Goal: Task Accomplishment & Management: Manage account settings

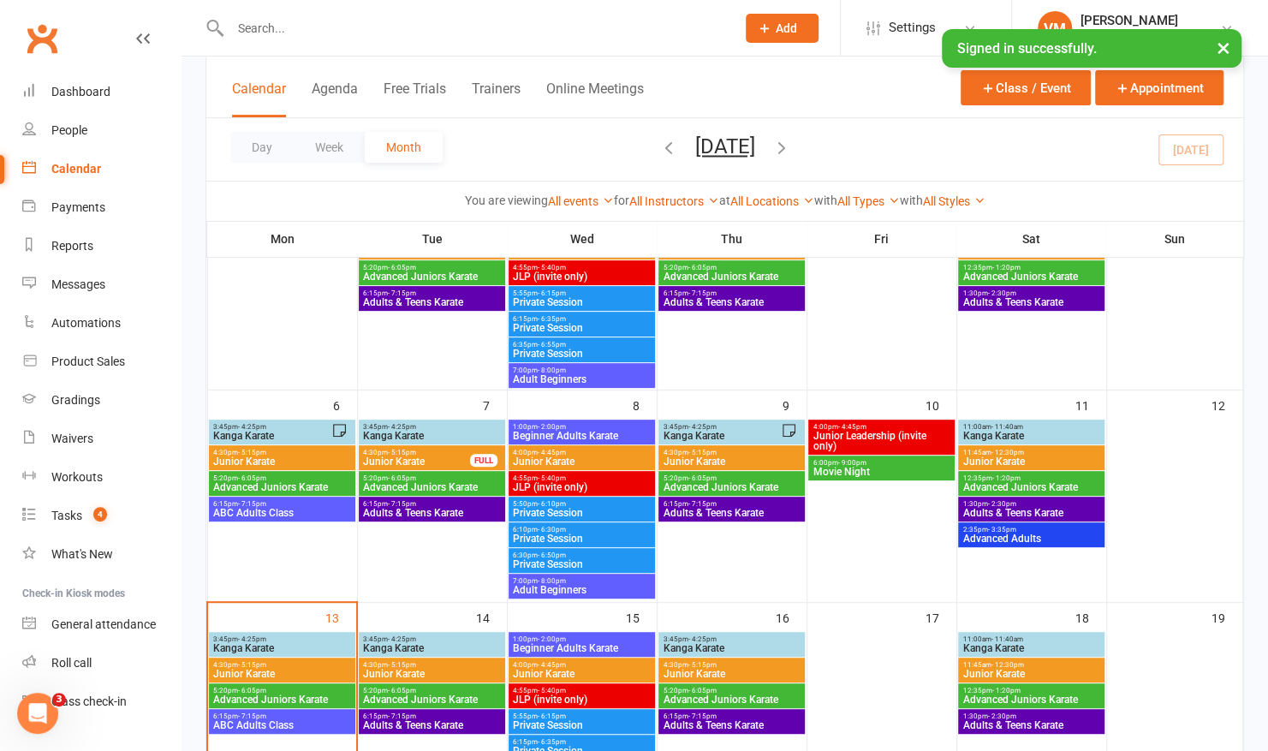
click at [300, 30] on input "text" at bounding box center [474, 28] width 498 height 24
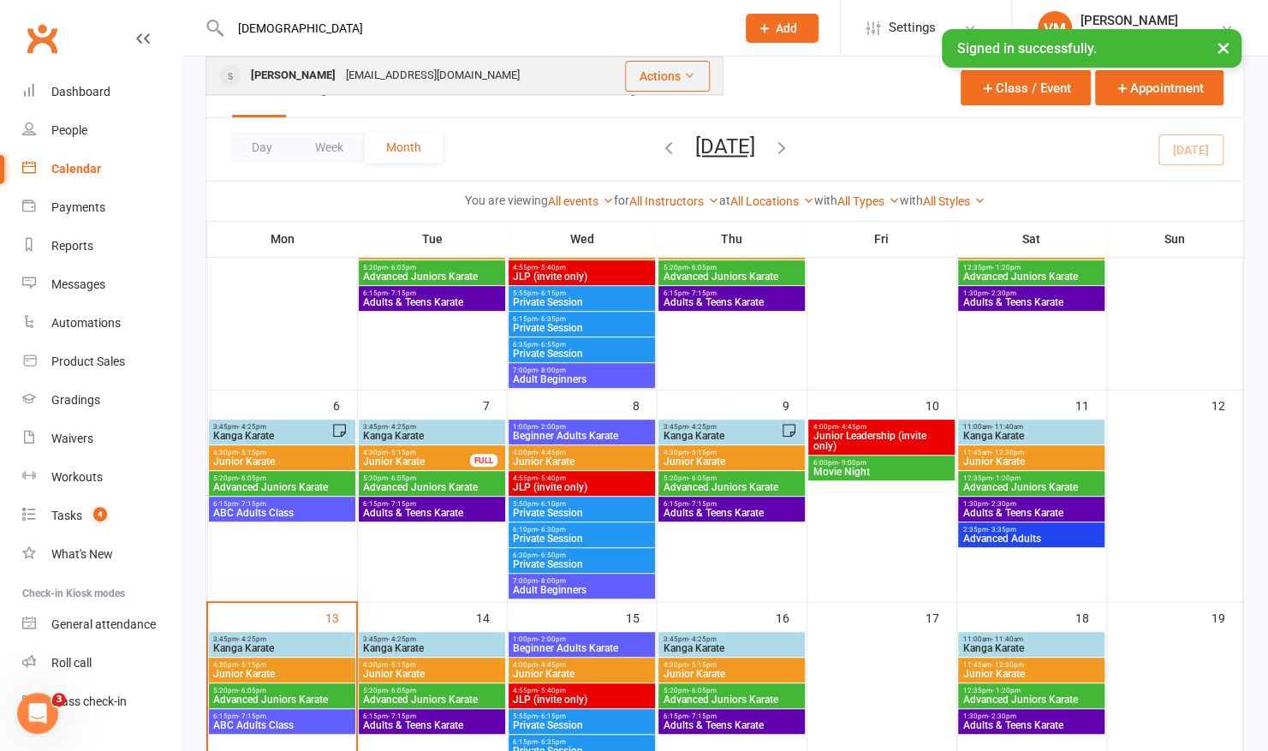
type input "[DEMOGRAPHIC_DATA]"
click at [281, 70] on div "[PERSON_NAME]" at bounding box center [293, 75] width 95 height 25
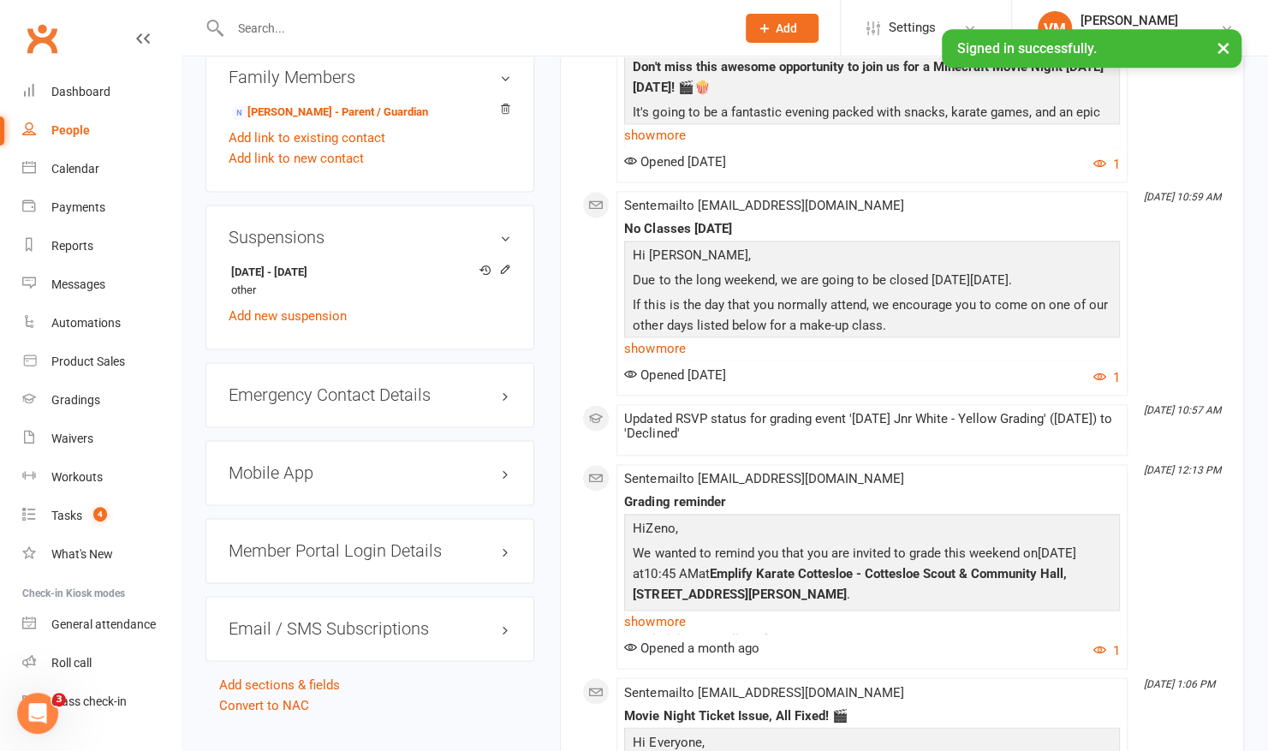
scroll to position [1235, 0]
drag, startPoint x: 501, startPoint y: 271, endPoint x: 548, endPoint y: 137, distance: 141.7
click at [548, 137] on main "✓ Memberships Basic Member Suspended until [DATE] $ Balance $0.00 Next: [DATE] …" at bounding box center [902, 559] width 710 height 3427
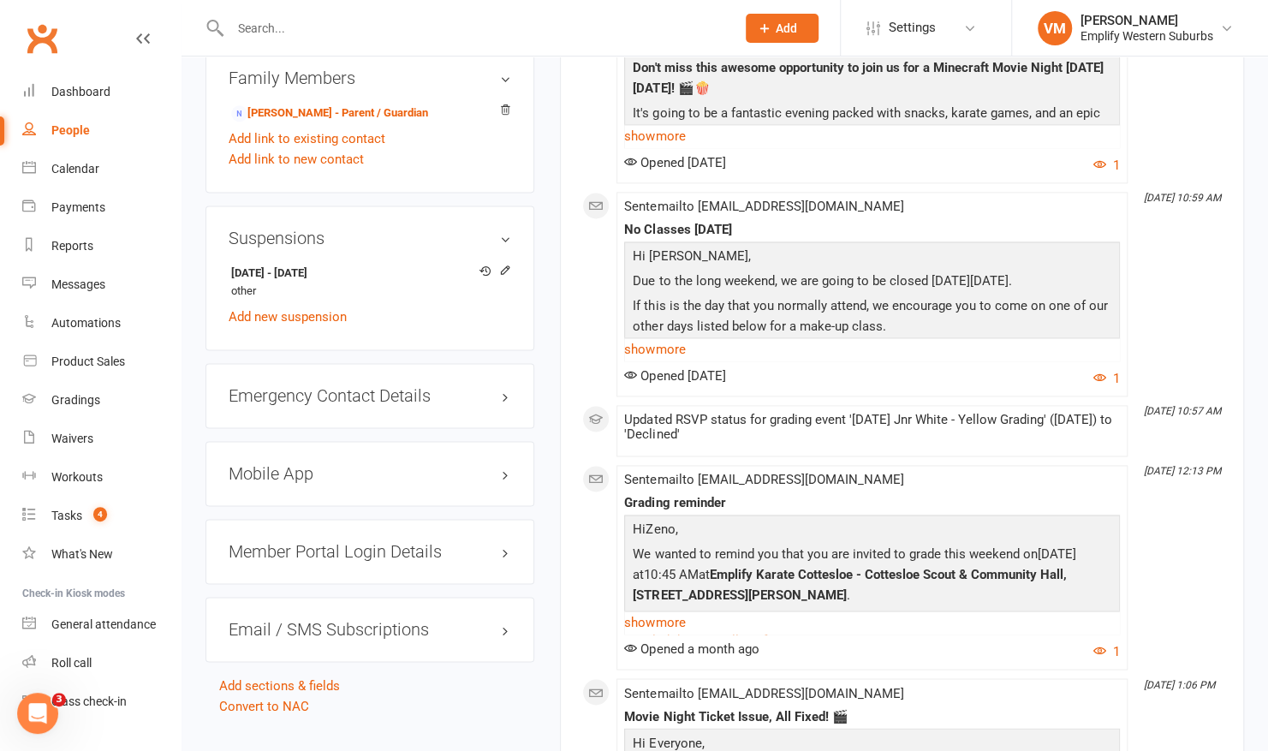
click at [305, 28] on input "text" at bounding box center [474, 28] width 498 height 24
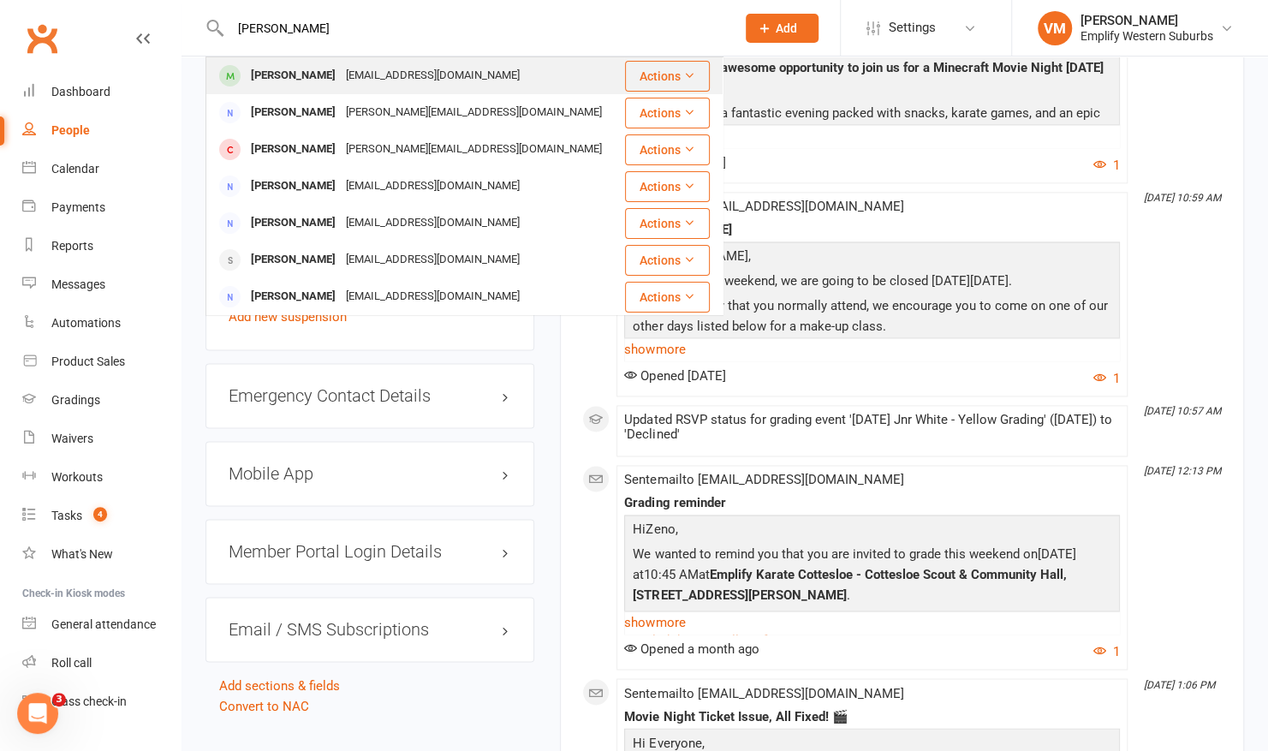
type input "macken"
click at [341, 80] on div "tillrm16@gmail.com" at bounding box center [433, 75] width 184 height 25
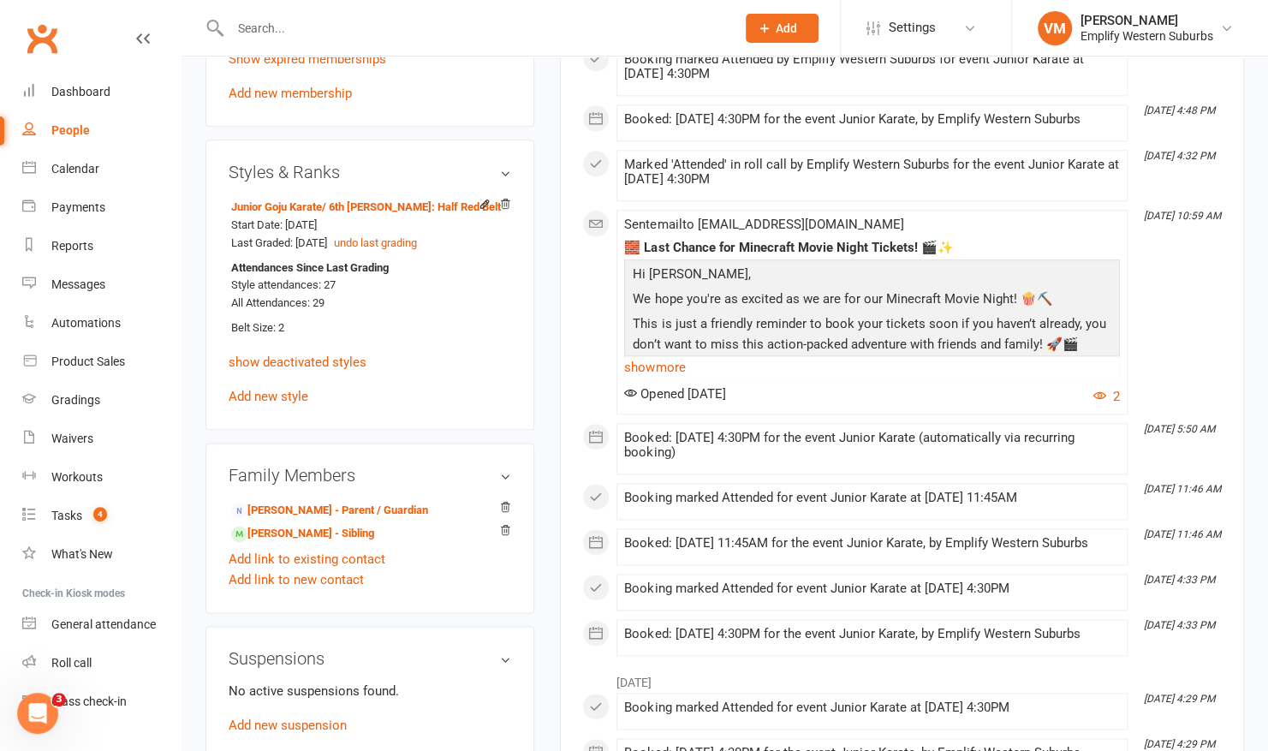
scroll to position [992, 0]
click at [315, 19] on input "text" at bounding box center [474, 28] width 498 height 24
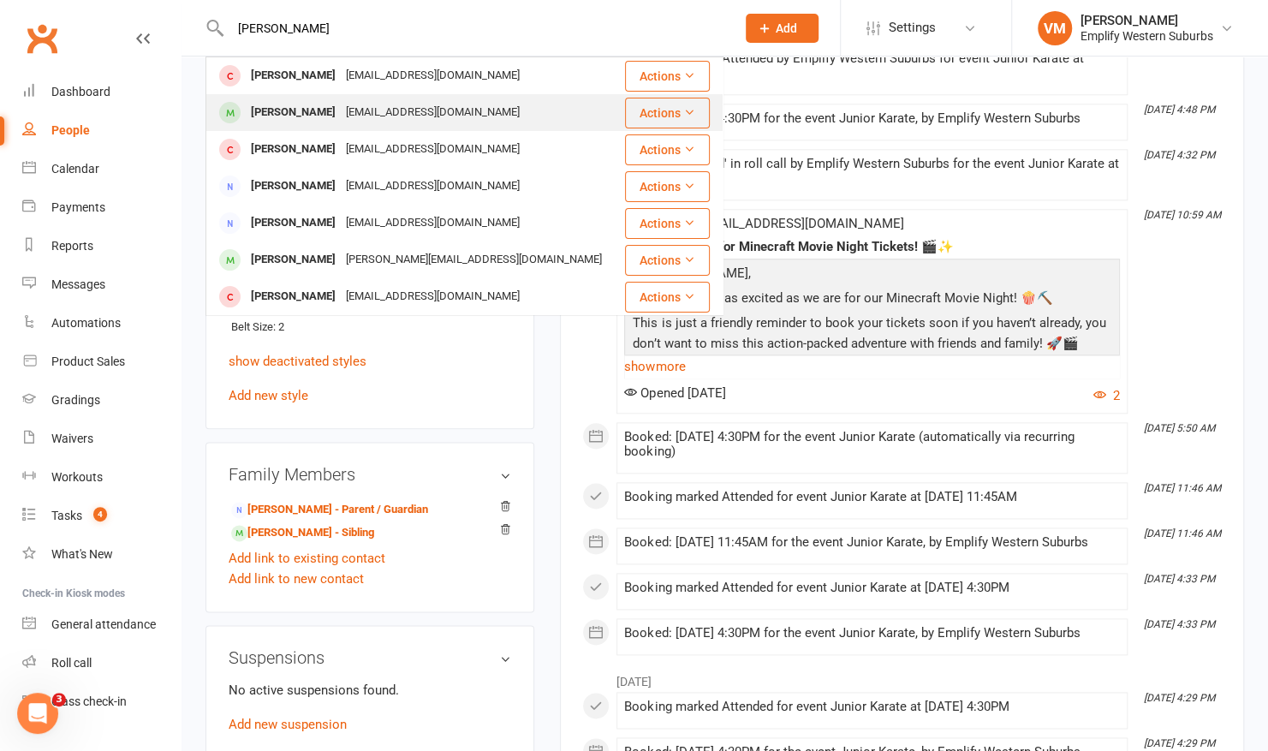
type input "luca"
click at [288, 106] on div "Luca Volzke" at bounding box center [293, 112] width 95 height 25
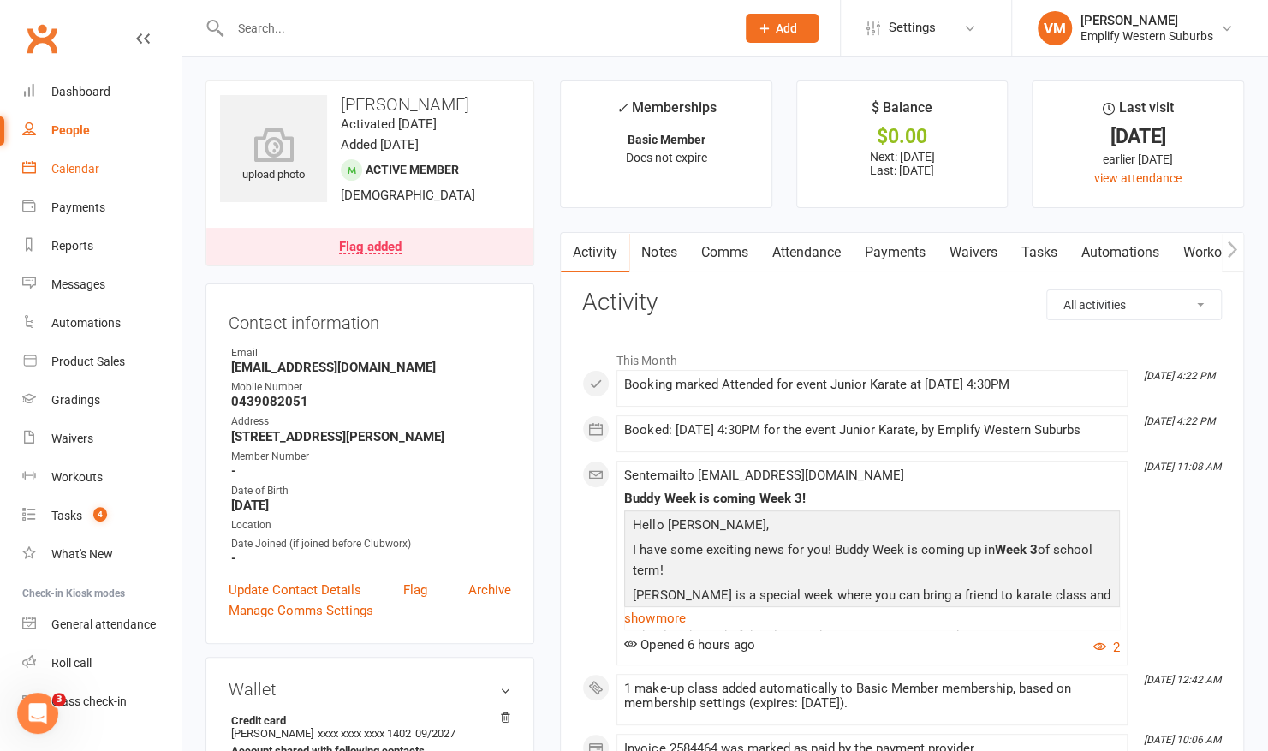
click at [110, 187] on link "Calendar" at bounding box center [101, 169] width 158 height 39
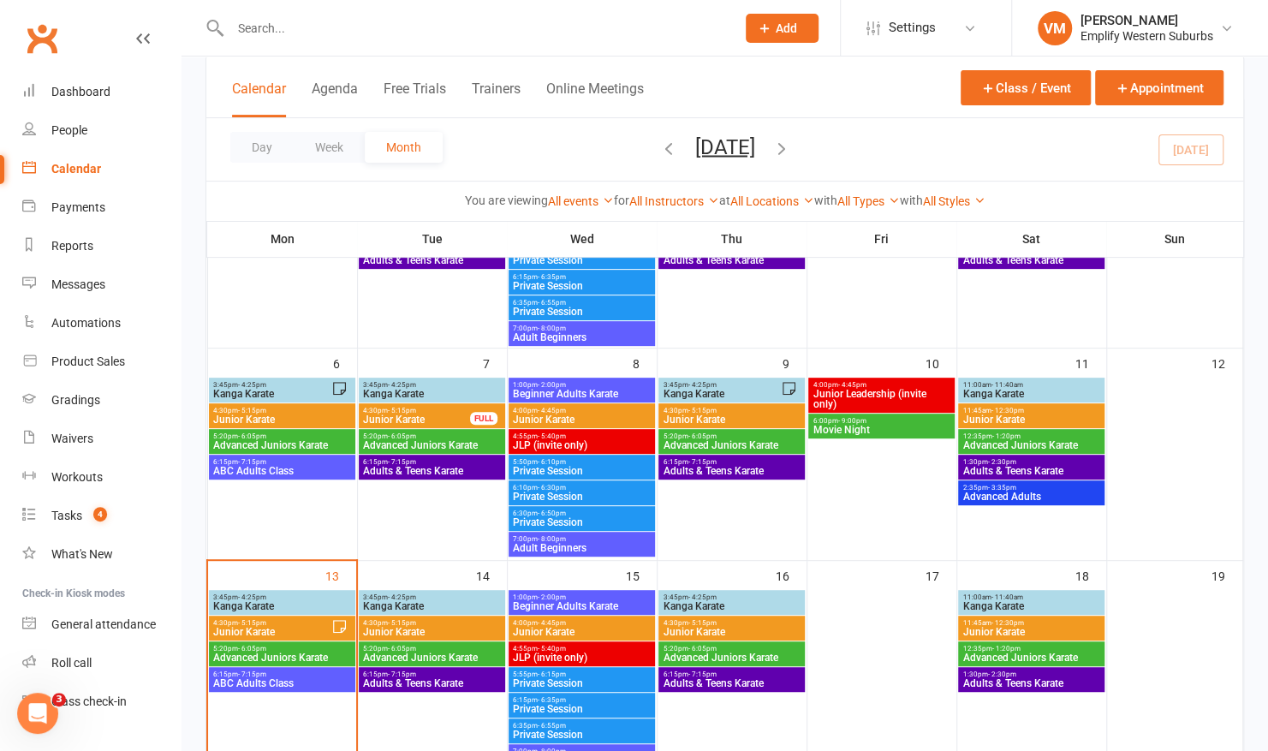
scroll to position [226, 0]
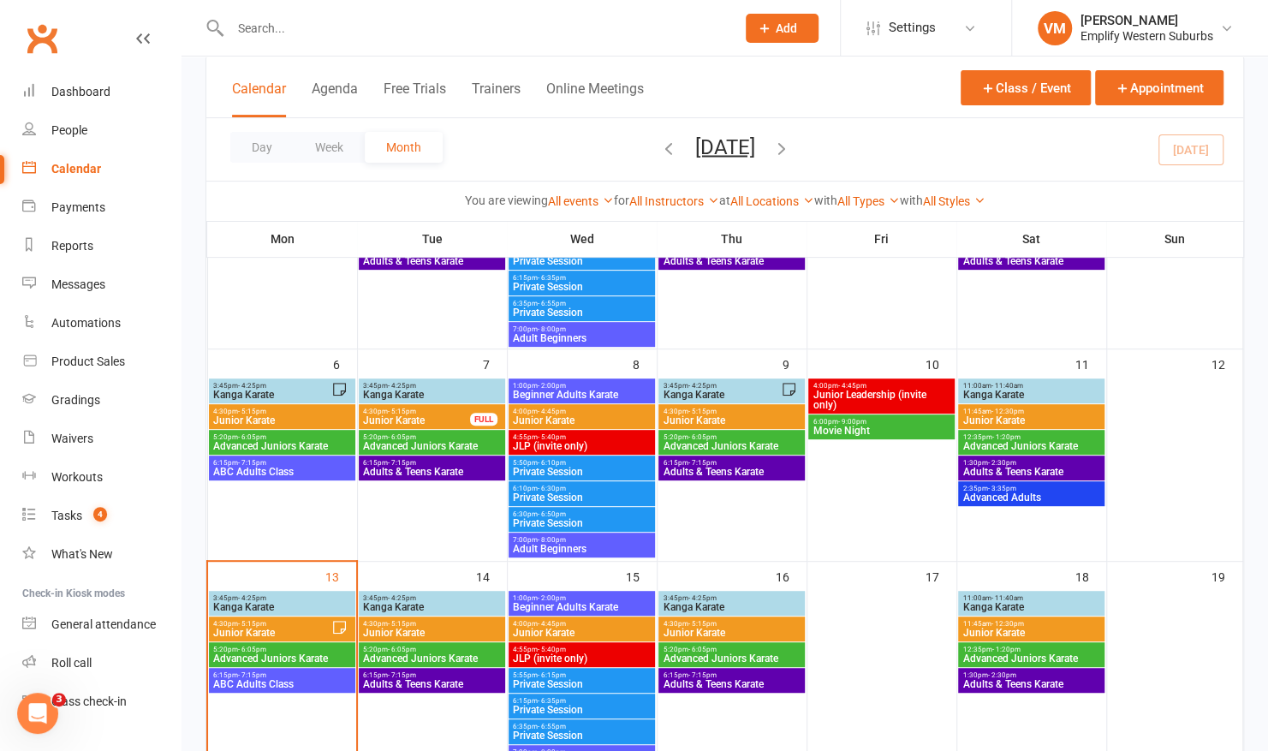
click at [851, 387] on span "- 4:45pm" at bounding box center [852, 386] width 28 height 8
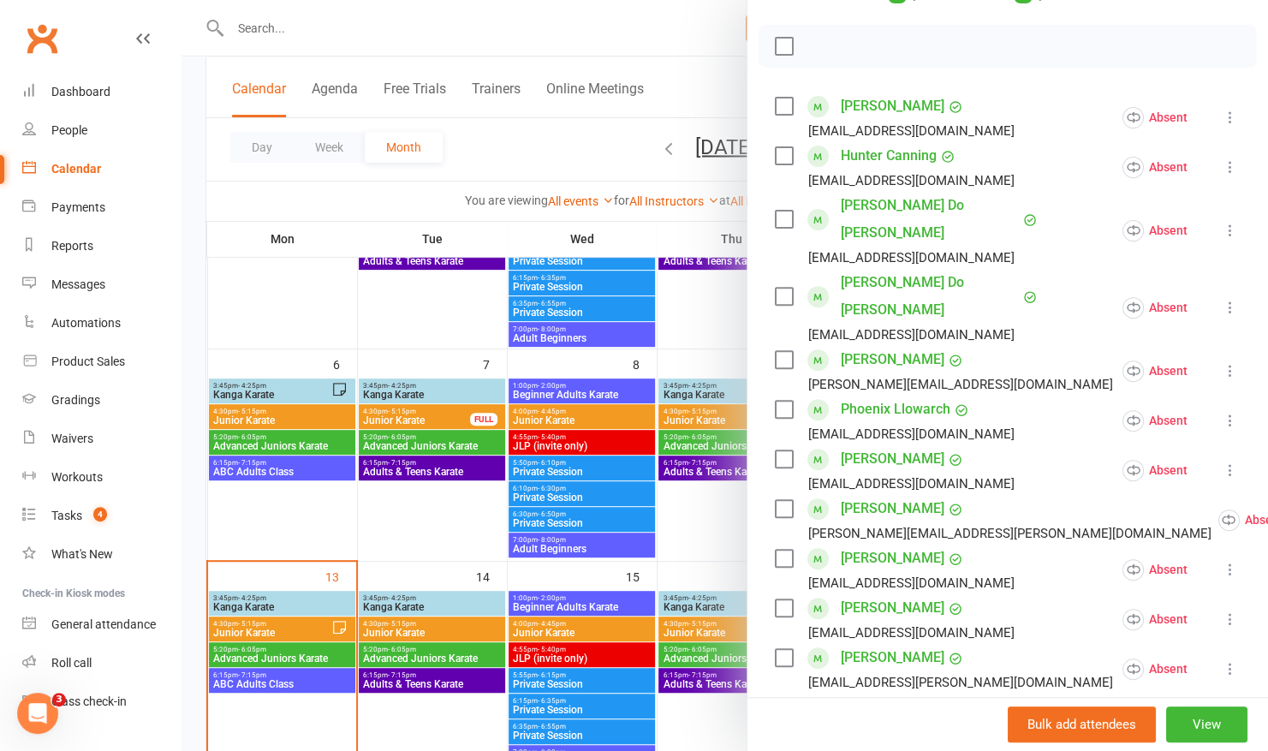
click at [779, 115] on label at bounding box center [783, 106] width 17 height 17
click at [777, 164] on label at bounding box center [783, 155] width 17 height 17
click at [782, 228] on label at bounding box center [783, 219] width 17 height 17
click at [777, 288] on label at bounding box center [783, 296] width 17 height 17
click at [779, 450] on label at bounding box center [783, 458] width 17 height 17
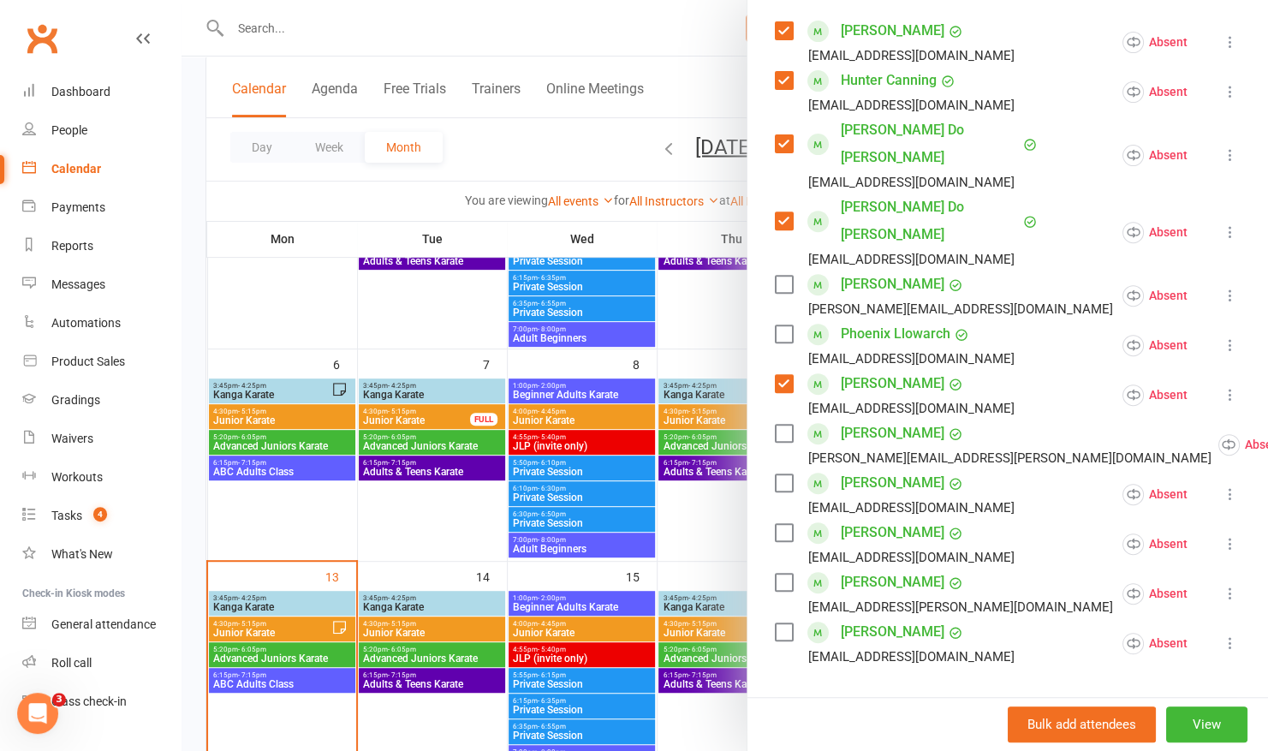
scroll to position [302, 0]
click at [777, 523] on label at bounding box center [783, 531] width 17 height 17
click at [775, 474] on label at bounding box center [783, 482] width 17 height 17
click at [778, 573] on label at bounding box center [783, 581] width 17 height 17
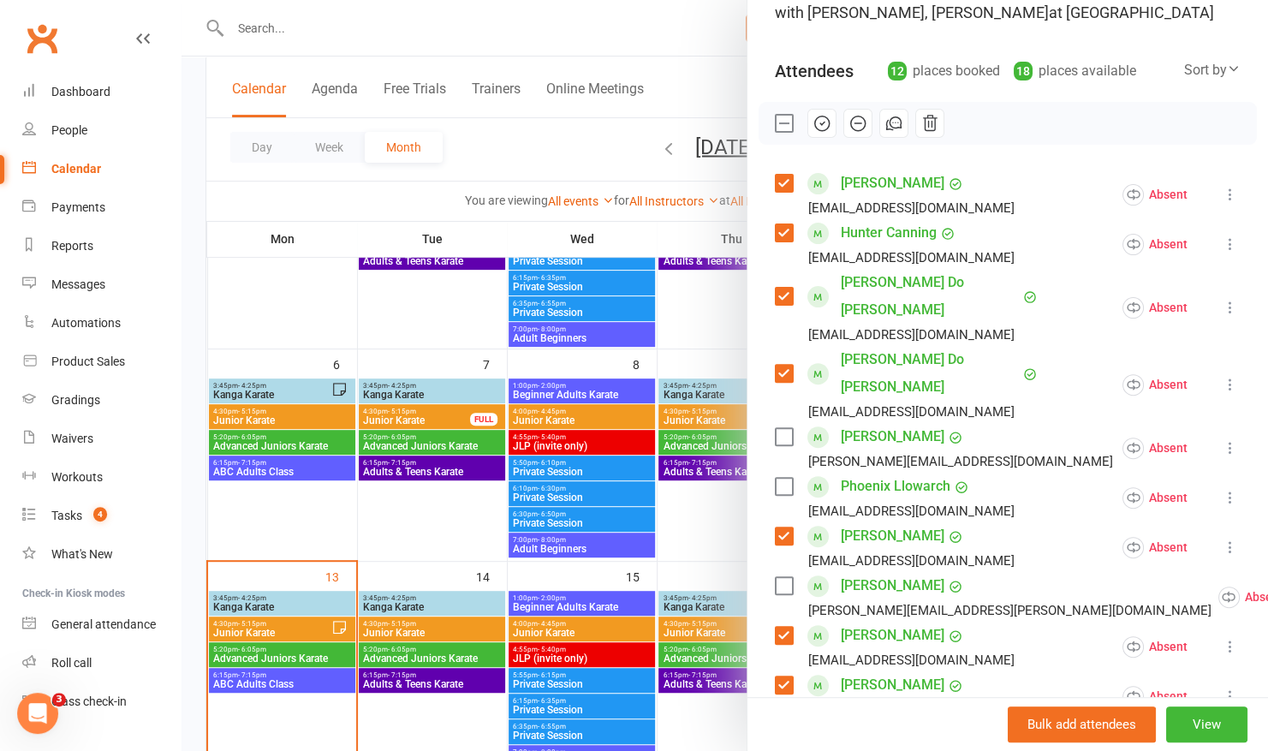
scroll to position [148, 0]
drag, startPoint x: 818, startPoint y: 154, endPoint x: 742, endPoint y: 84, distance: 103.6
click at [818, 132] on icon "button" at bounding box center [822, 124] width 15 height 15
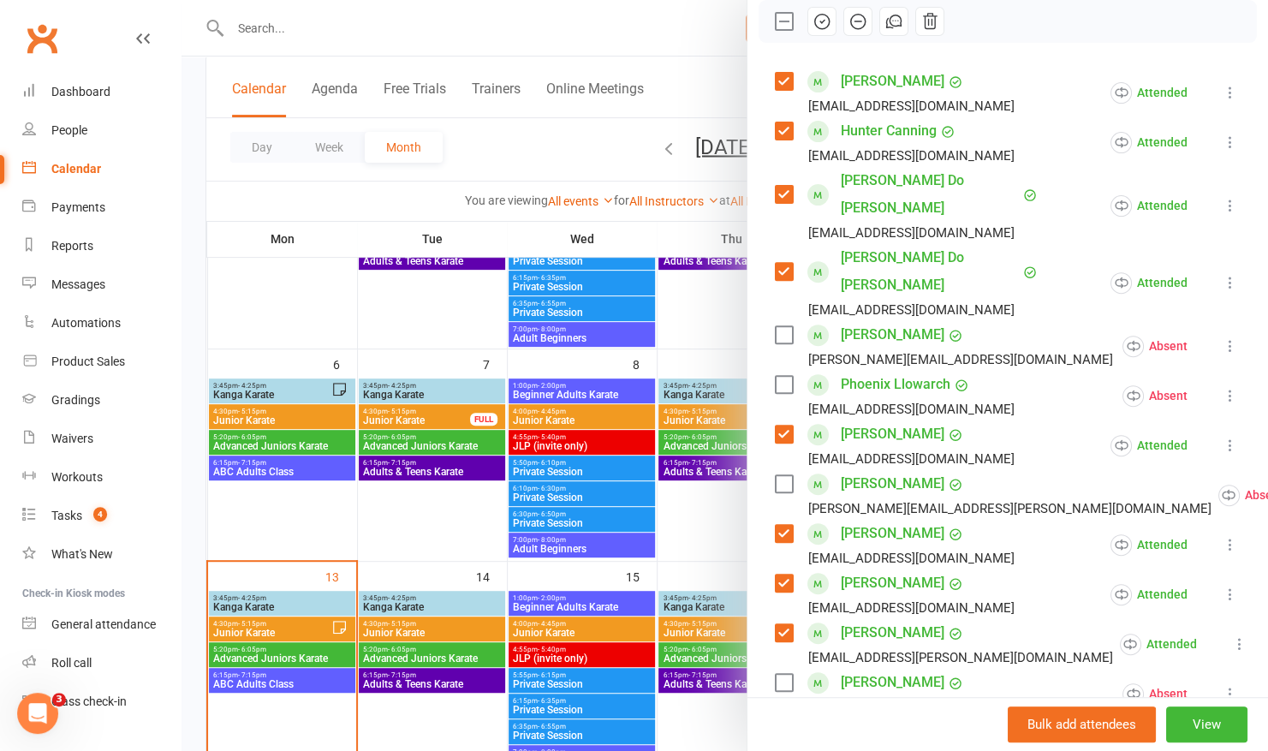
scroll to position [250, 0]
click at [91, 123] on link "People" at bounding box center [101, 130] width 158 height 39
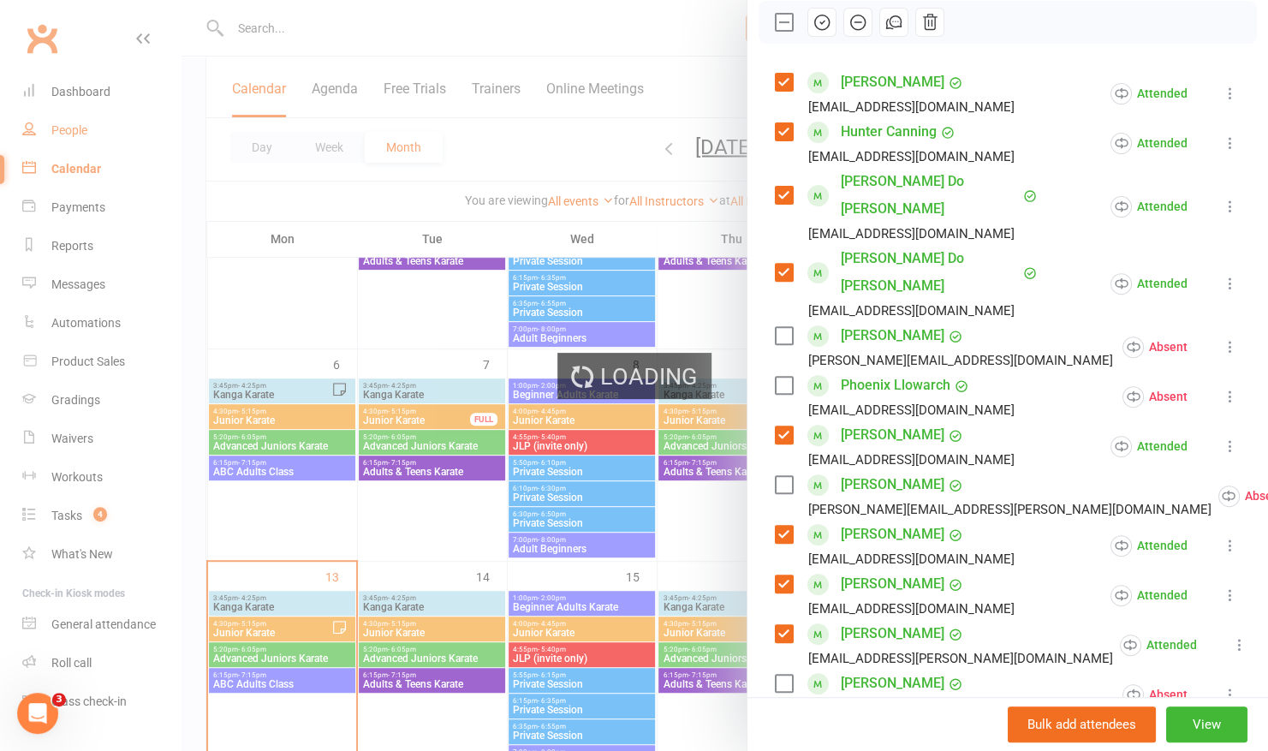
select select "100"
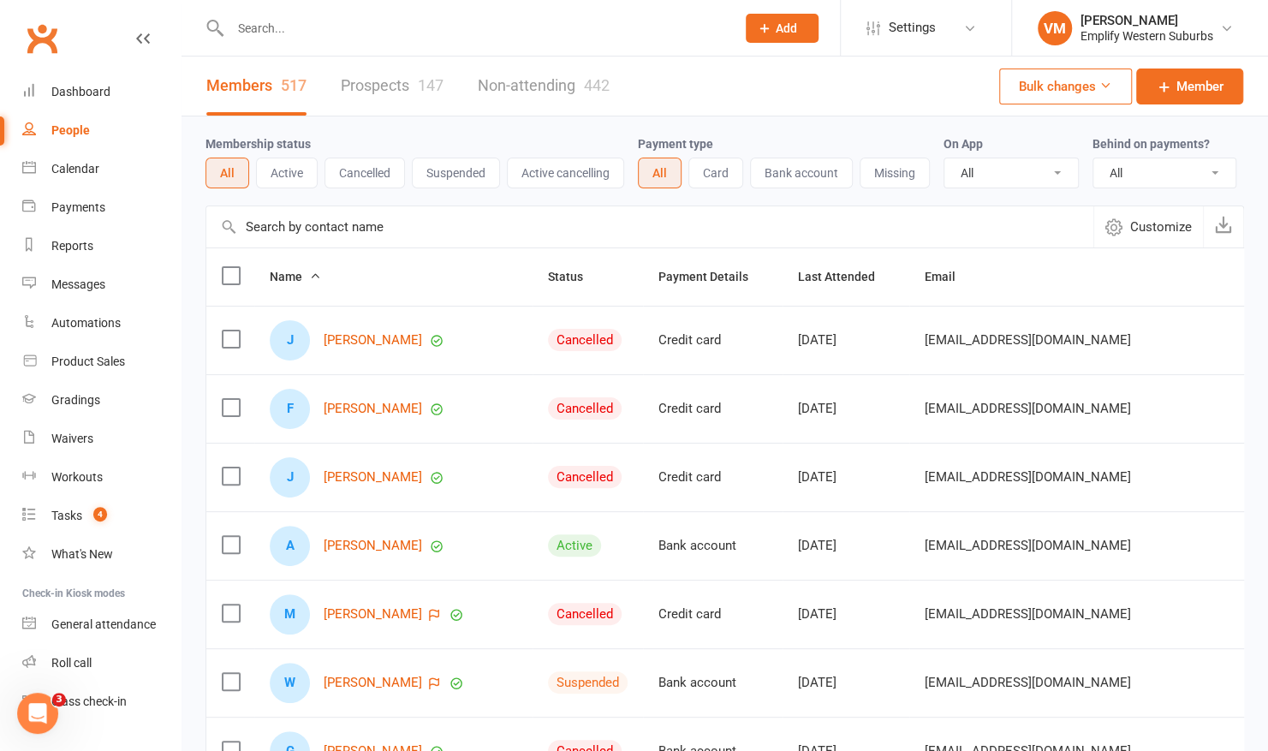
click at [271, 26] on input "text" at bounding box center [474, 28] width 498 height 24
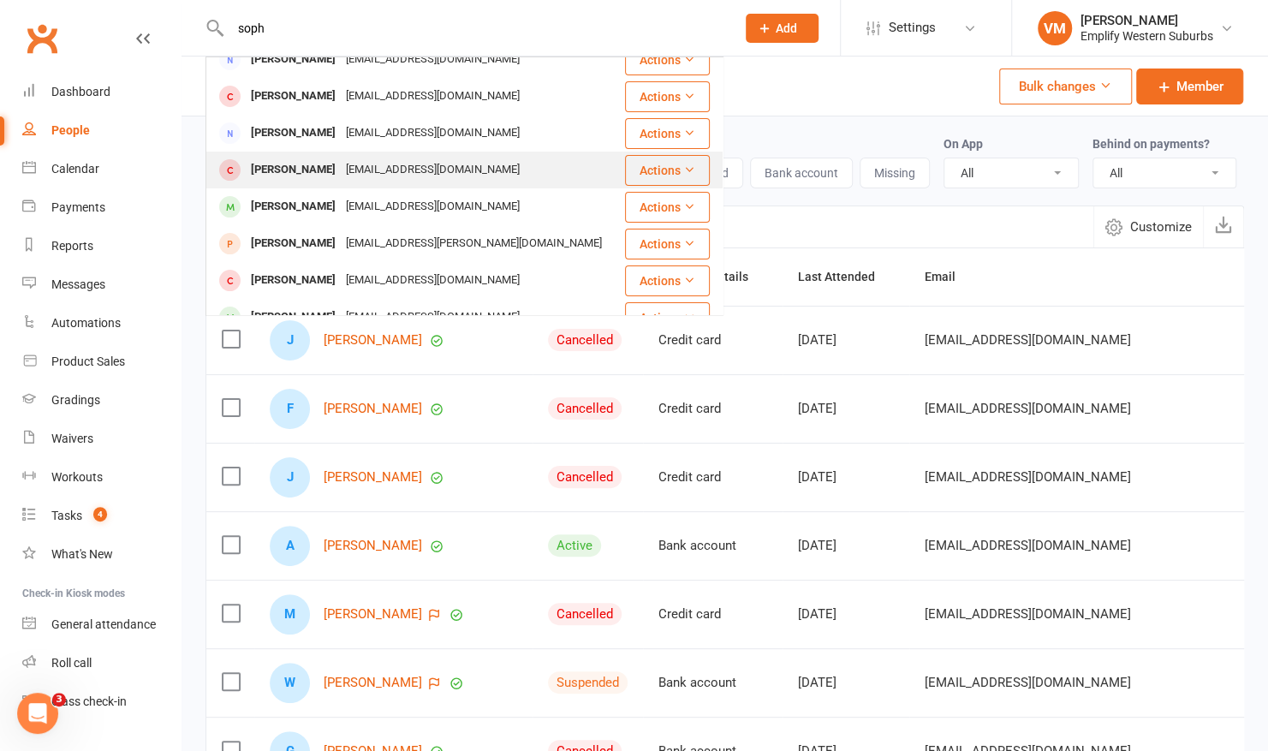
scroll to position [110, 0]
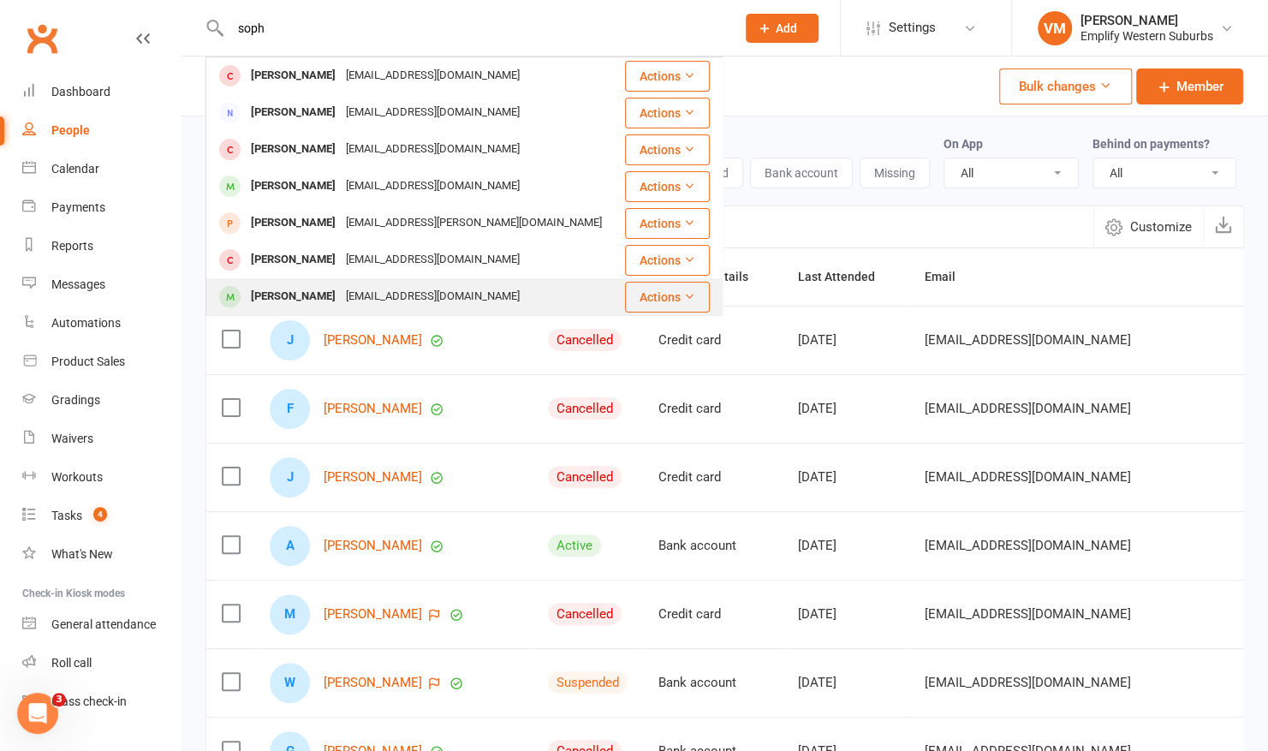
type input "soph"
click at [265, 284] on div "Sophia Boudville" at bounding box center [293, 296] width 95 height 25
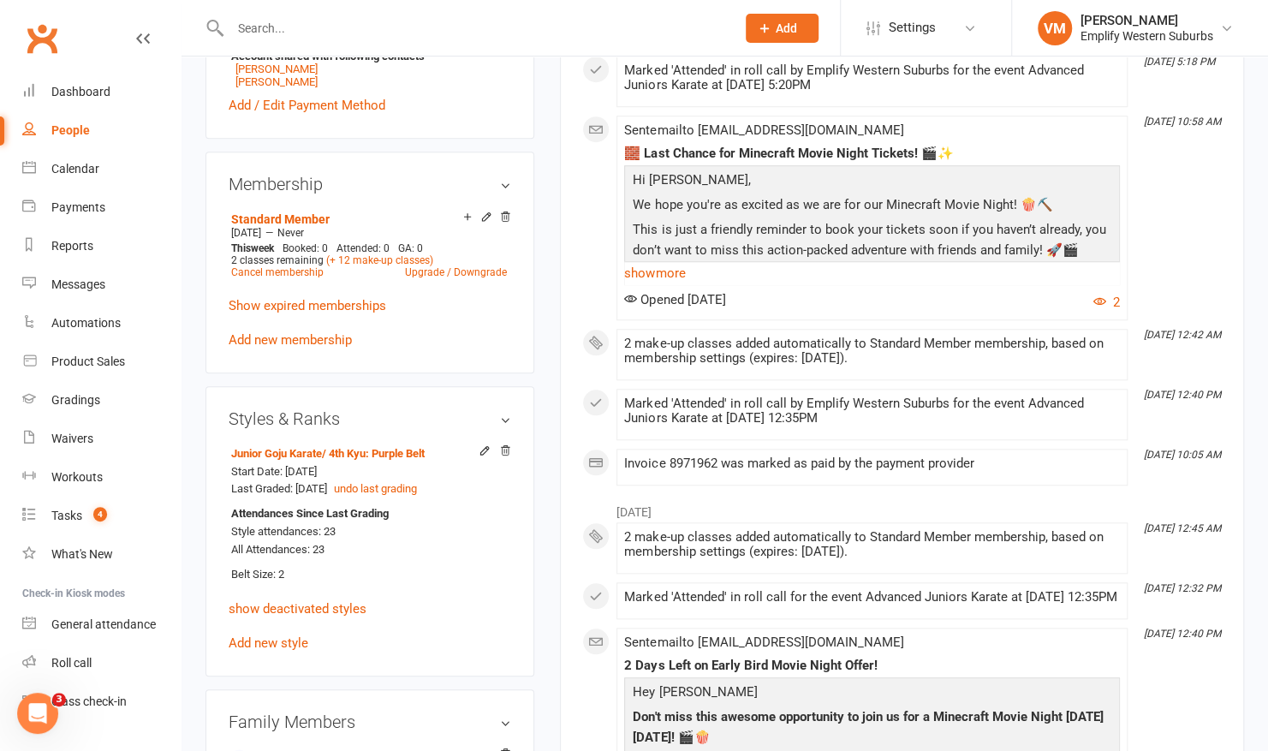
scroll to position [708, 0]
click at [487, 212] on icon at bounding box center [487, 216] width 8 height 8
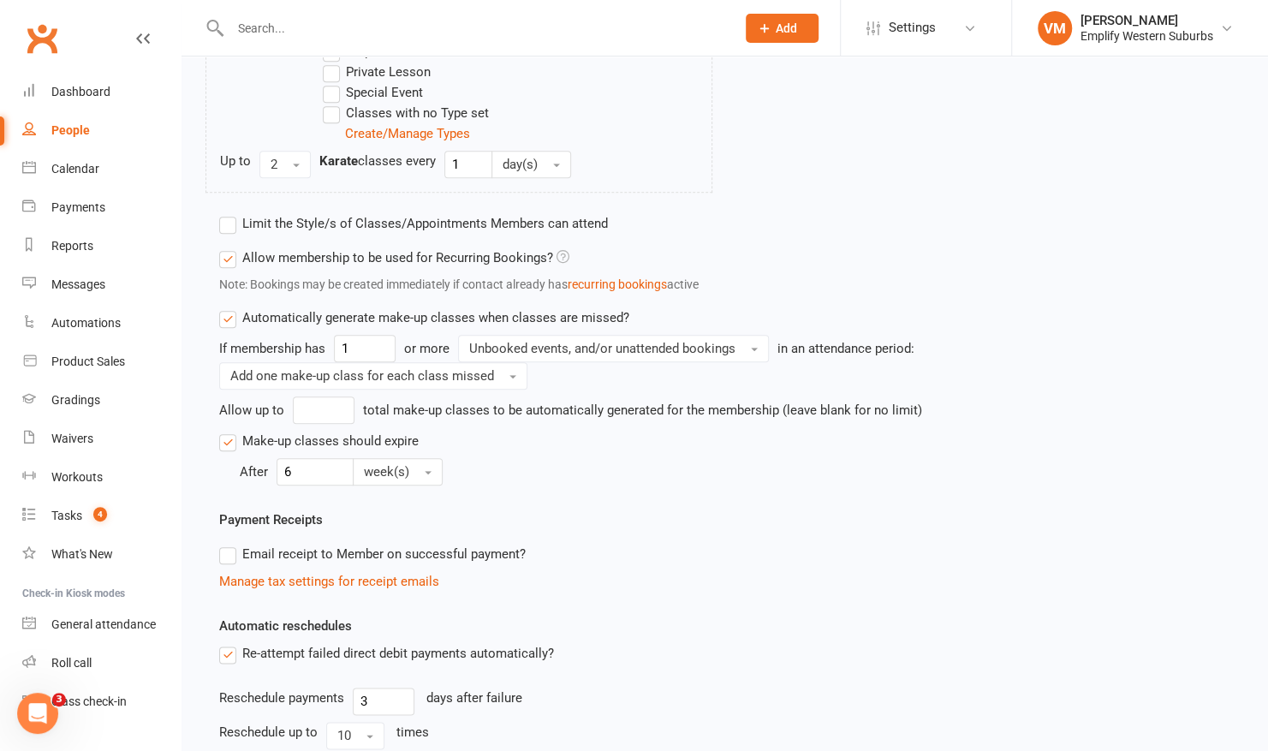
scroll to position [1024, 0]
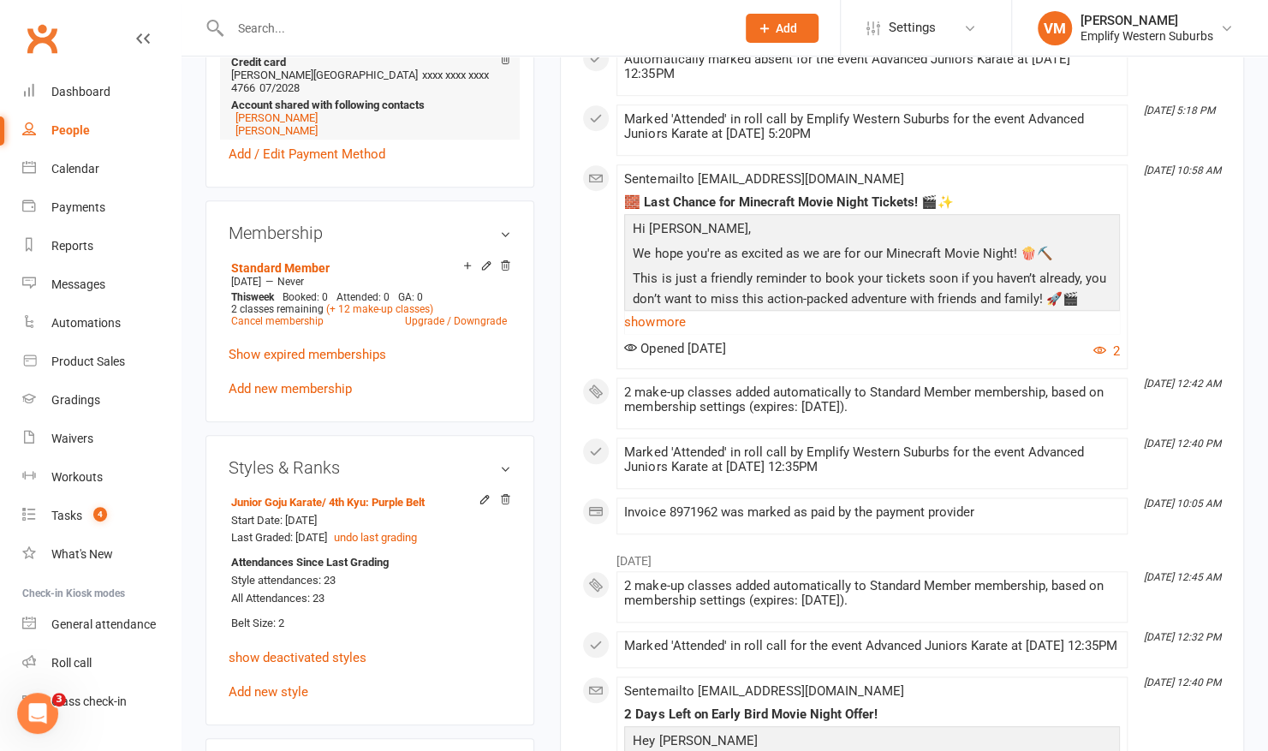
scroll to position [658, 0]
click at [380, 19] on input "text" at bounding box center [474, 28] width 498 height 24
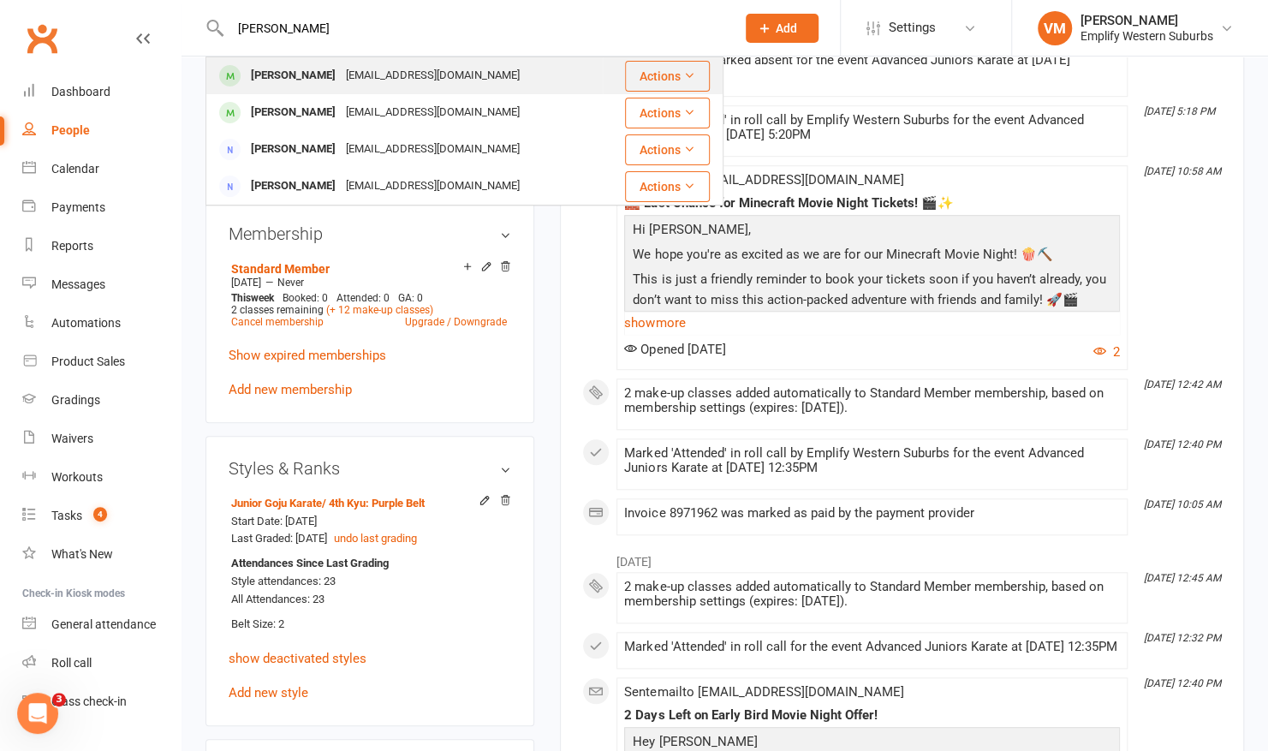
type input "aaron"
click at [341, 69] on div "annabrusch@pm.me" at bounding box center [433, 75] width 184 height 25
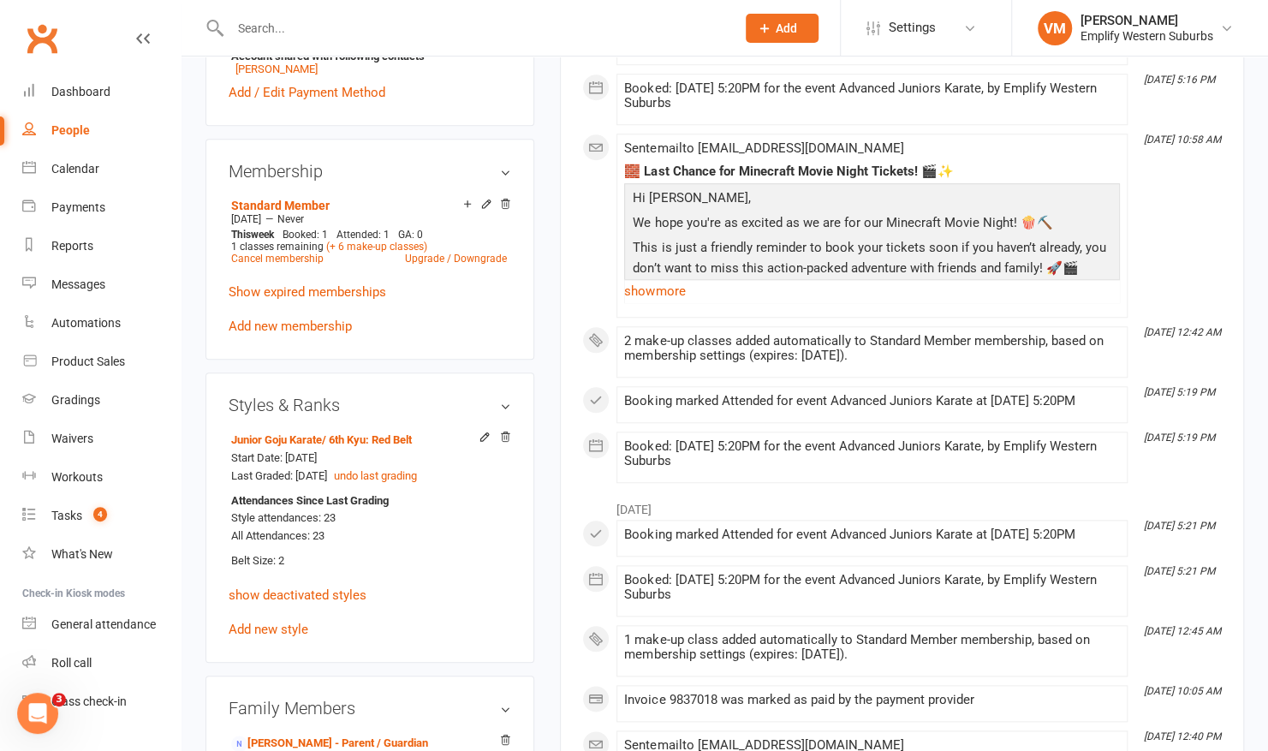
scroll to position [748, 0]
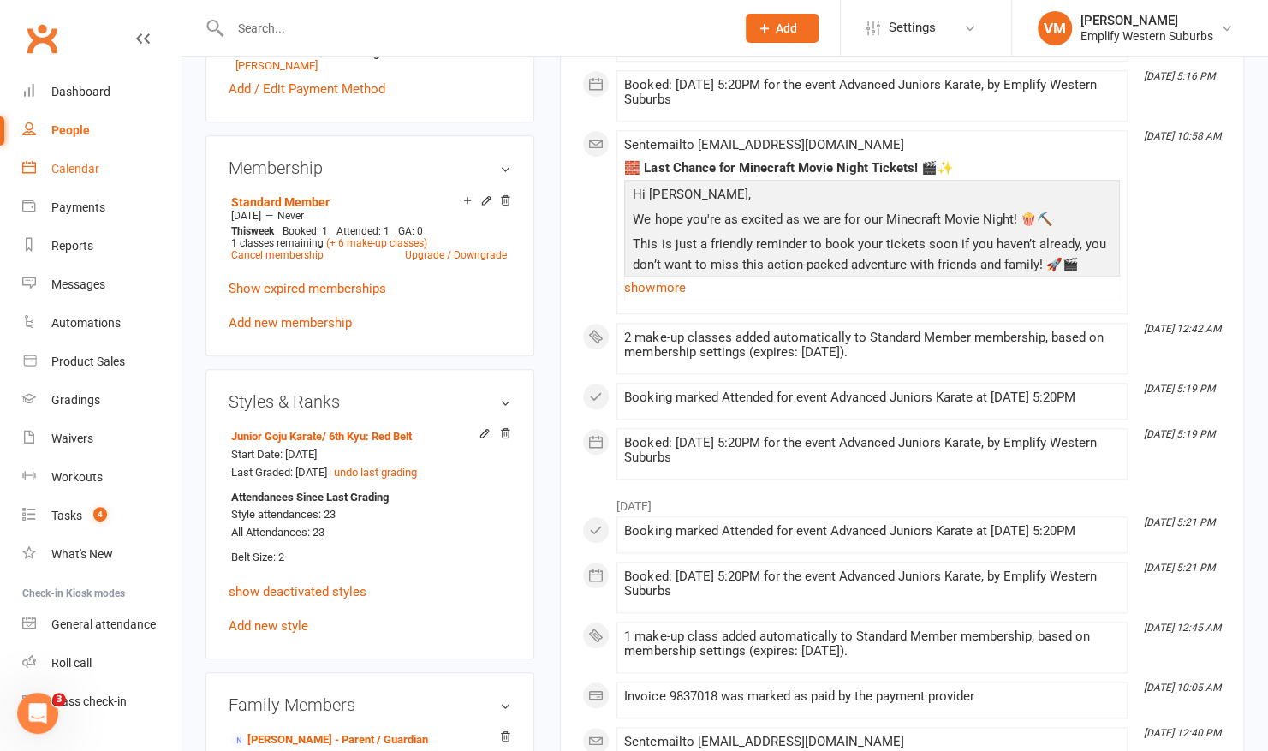
click at [70, 178] on link "Calendar" at bounding box center [101, 169] width 158 height 39
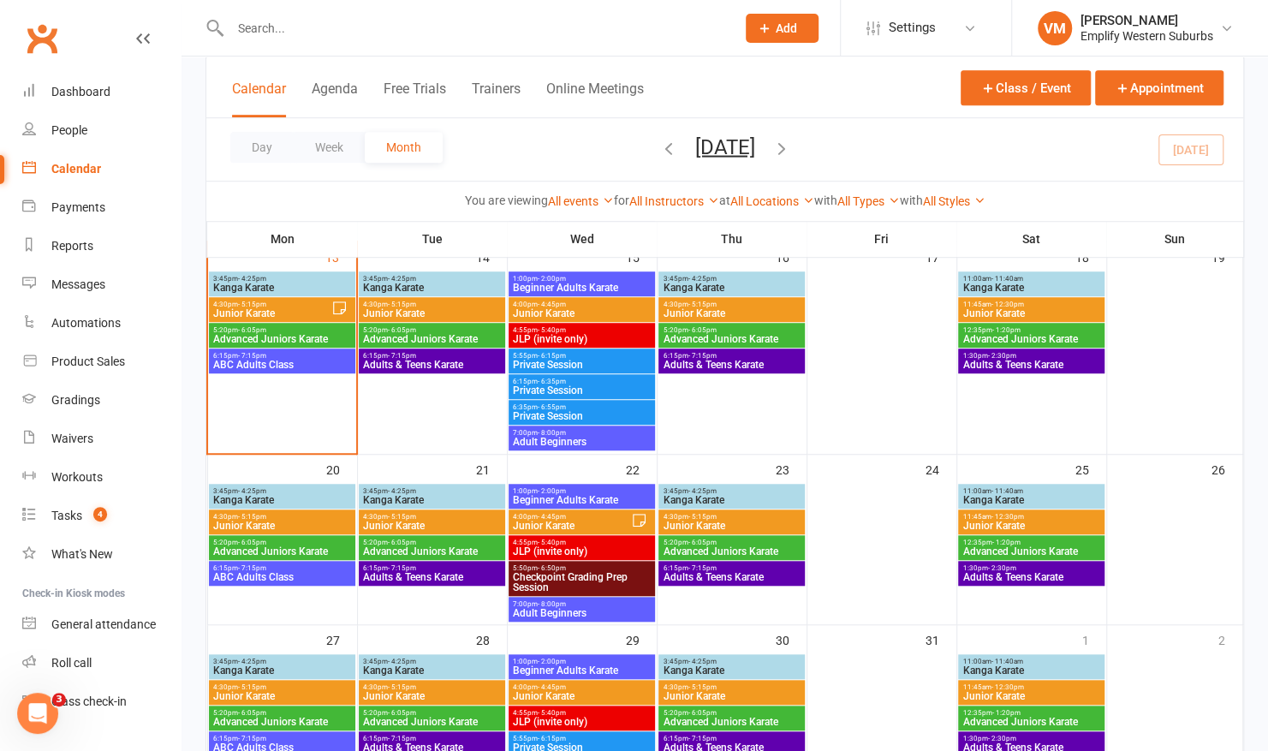
scroll to position [545, 0]
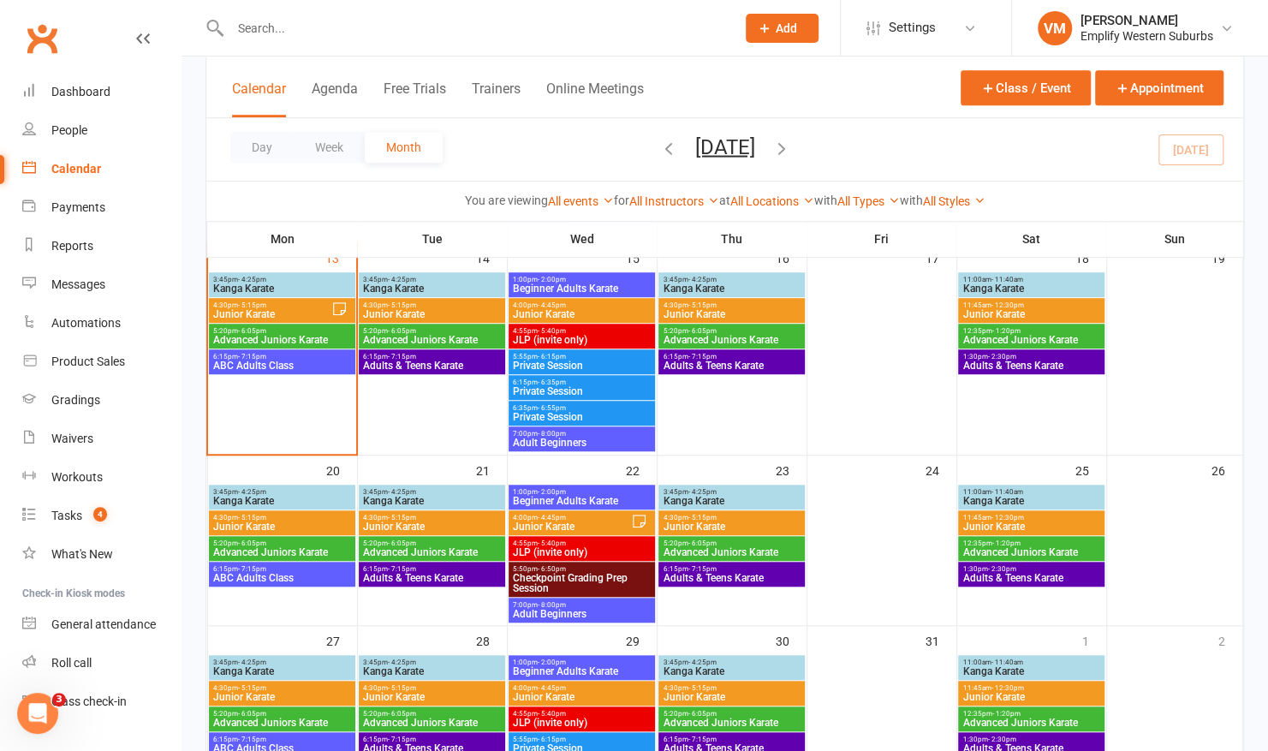
click at [543, 579] on span "Checkpoint Grading Prep Session" at bounding box center [581, 583] width 139 height 21
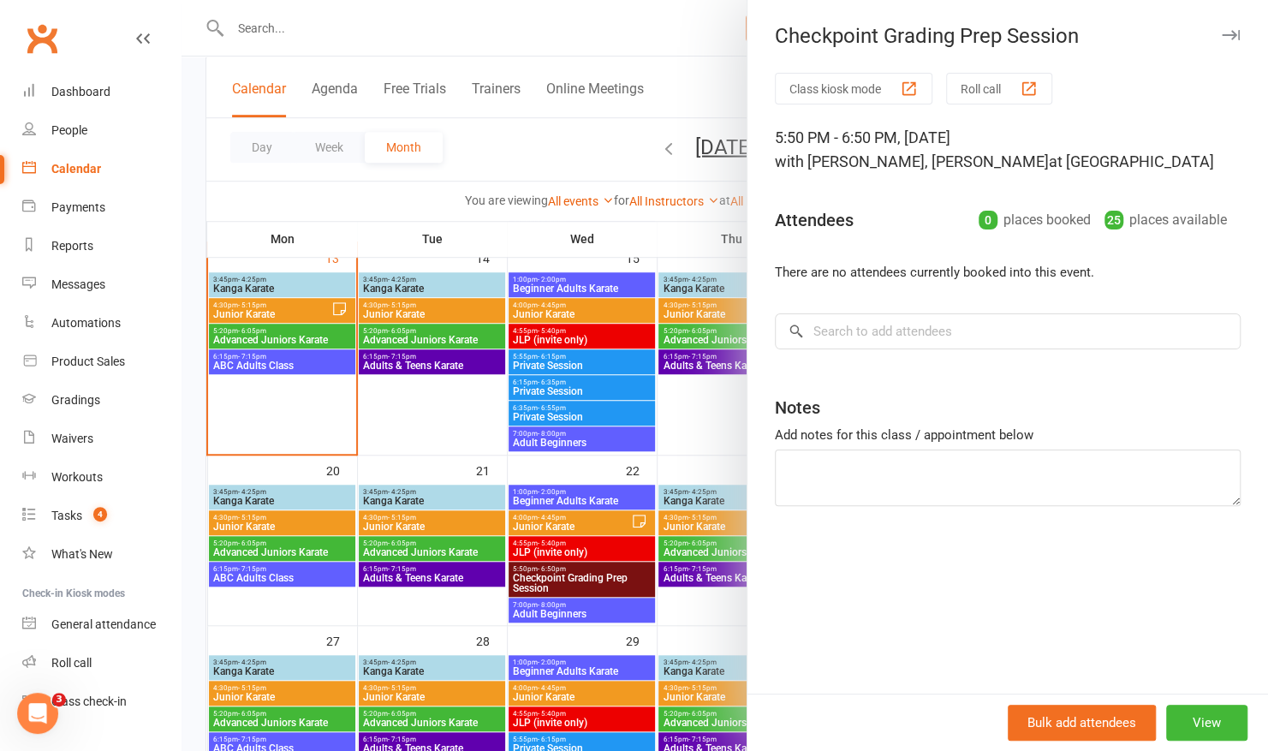
click at [610, 27] on div at bounding box center [725, 375] width 1087 height 751
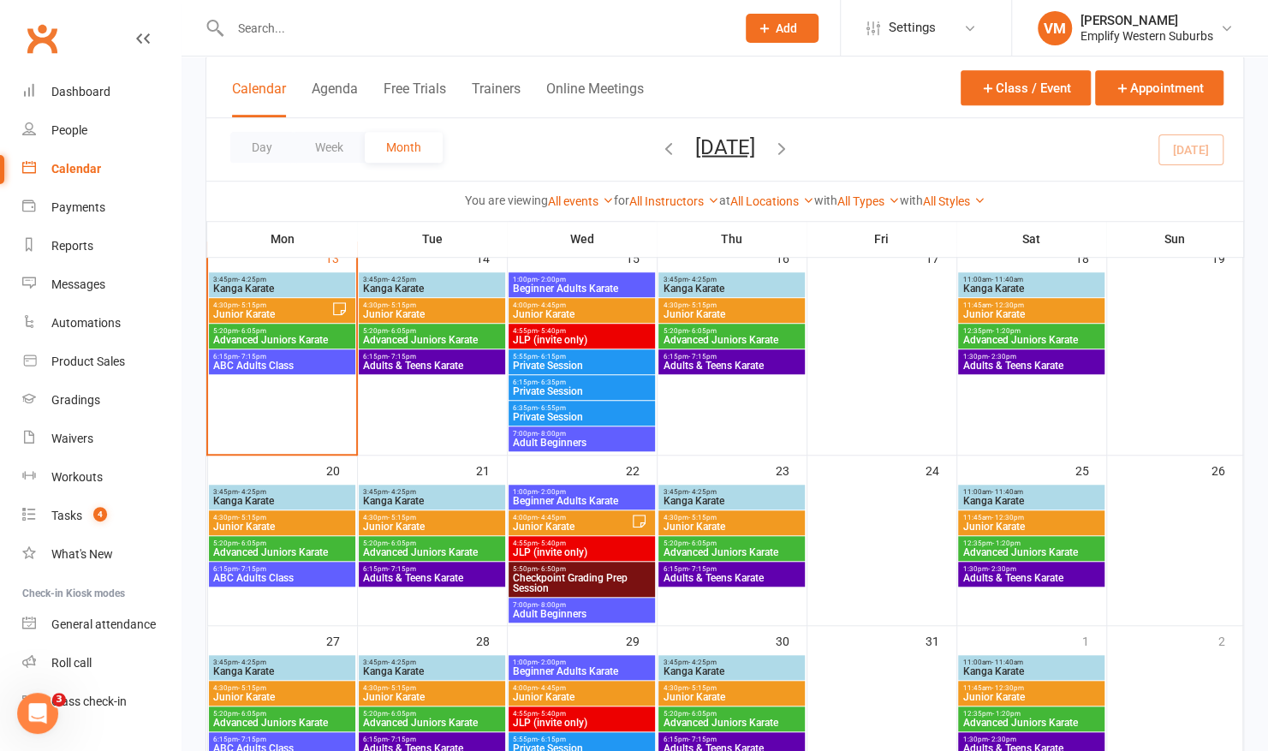
click at [526, 36] on input "text" at bounding box center [474, 28] width 498 height 24
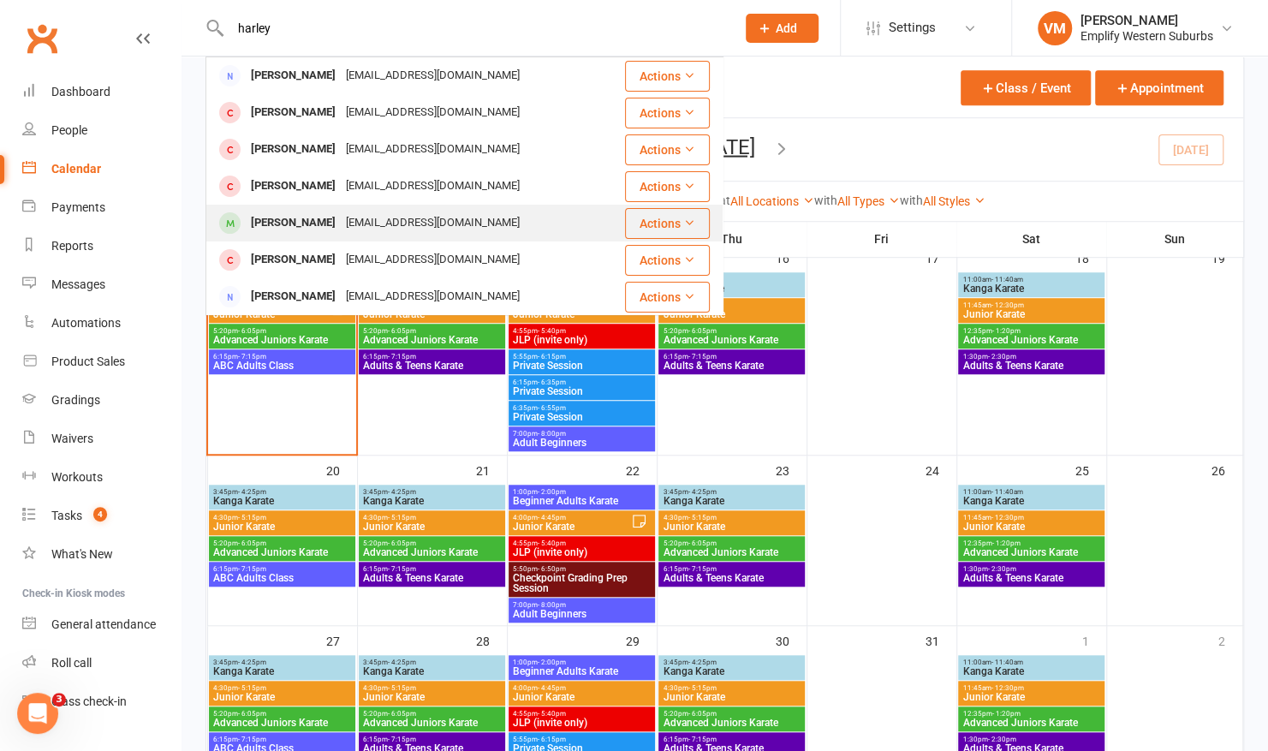
type input "harley"
click at [346, 229] on div "davidgalvin1@mac.com" at bounding box center [433, 223] width 184 height 25
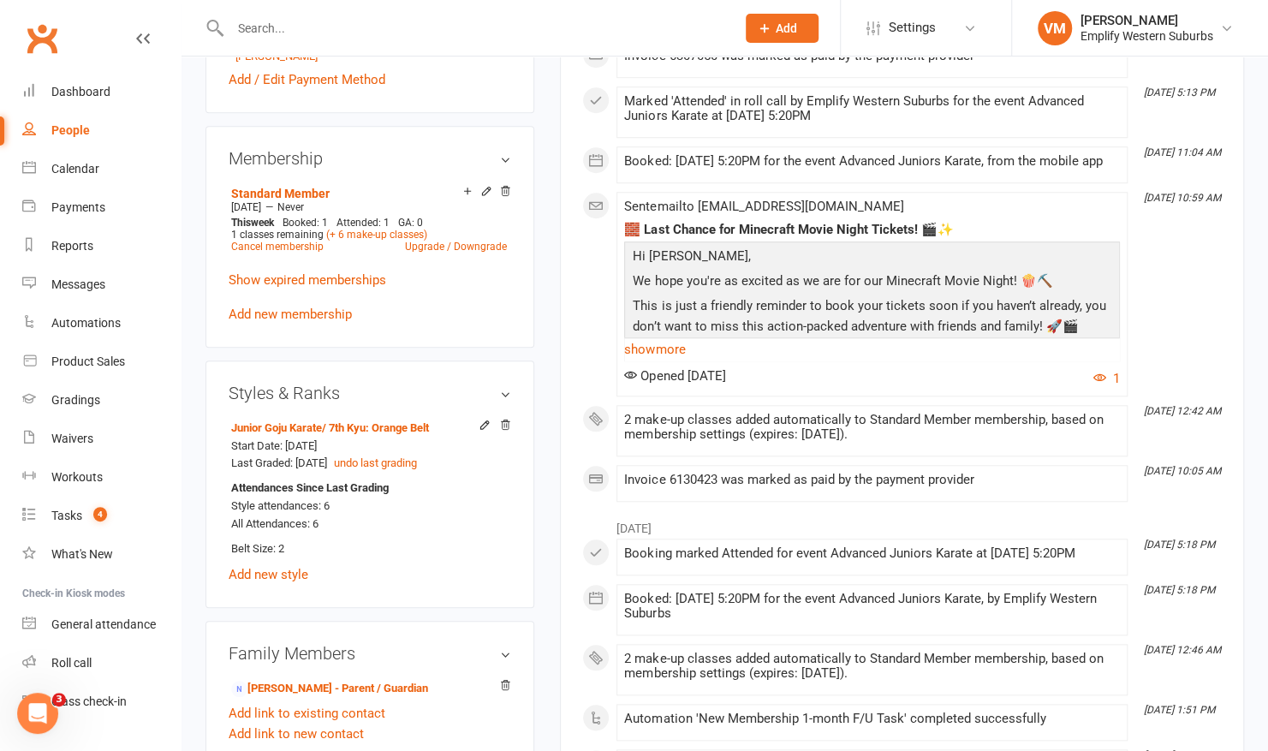
scroll to position [705, 0]
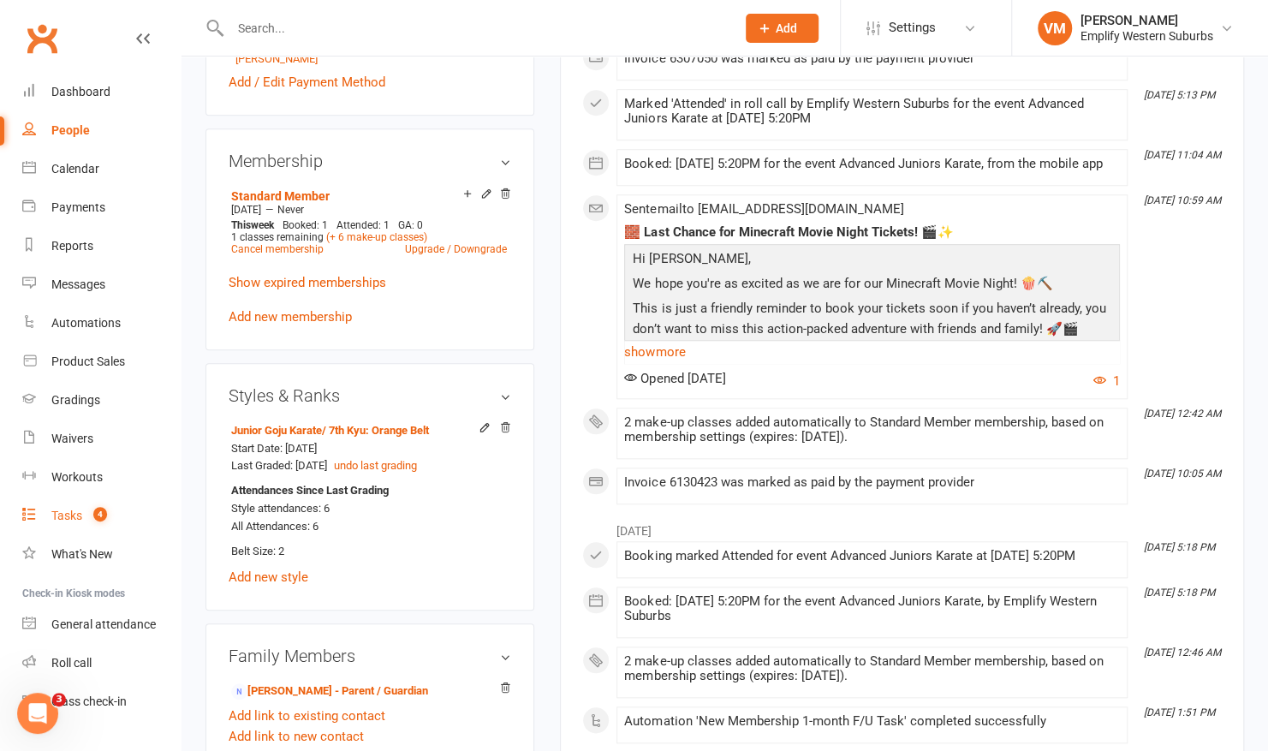
click at [77, 521] on div "Tasks" at bounding box center [66, 516] width 31 height 14
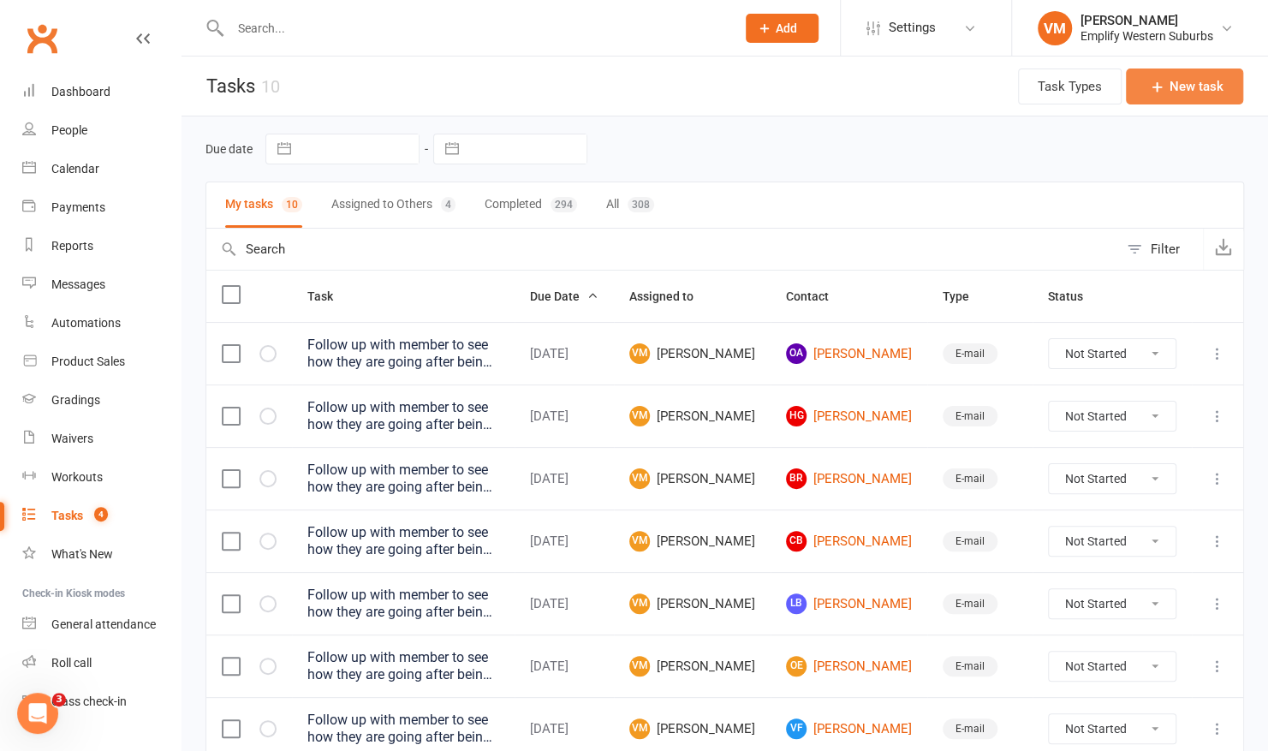
click at [1210, 92] on button "New task" at bounding box center [1184, 87] width 117 height 36
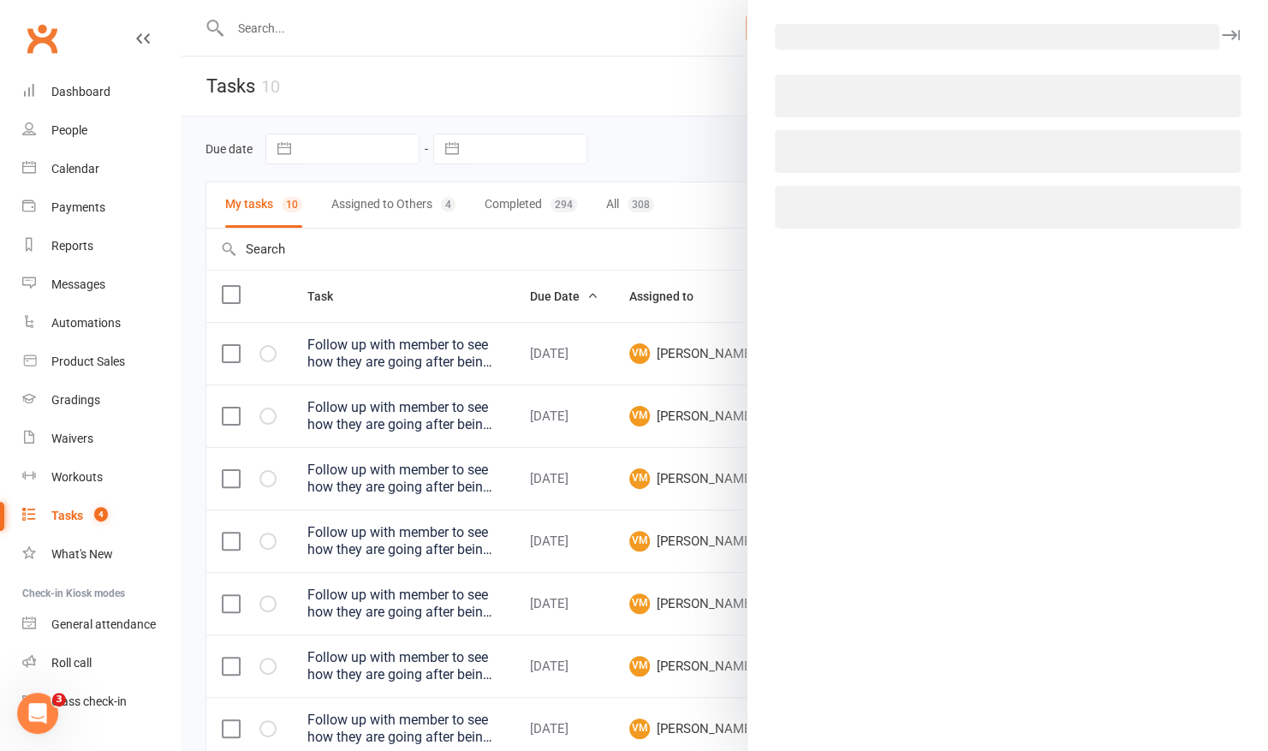
select select "44380"
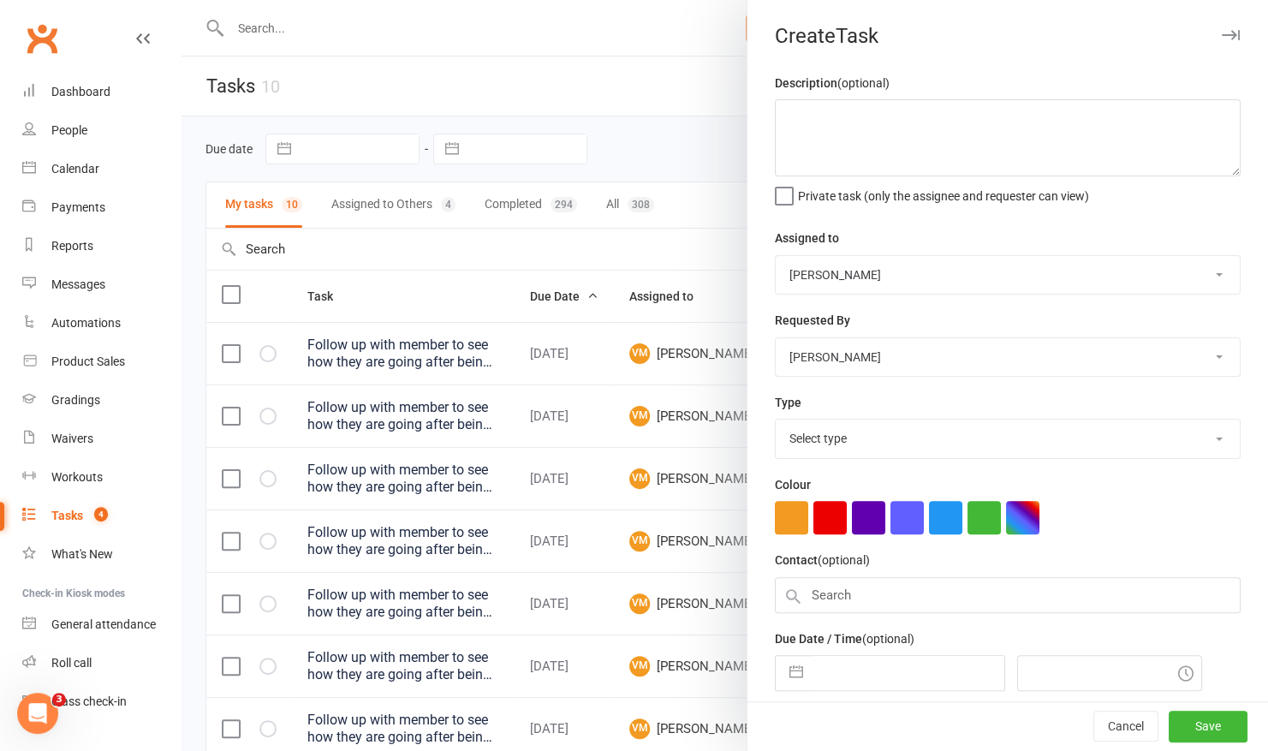
scroll to position [61, 0]
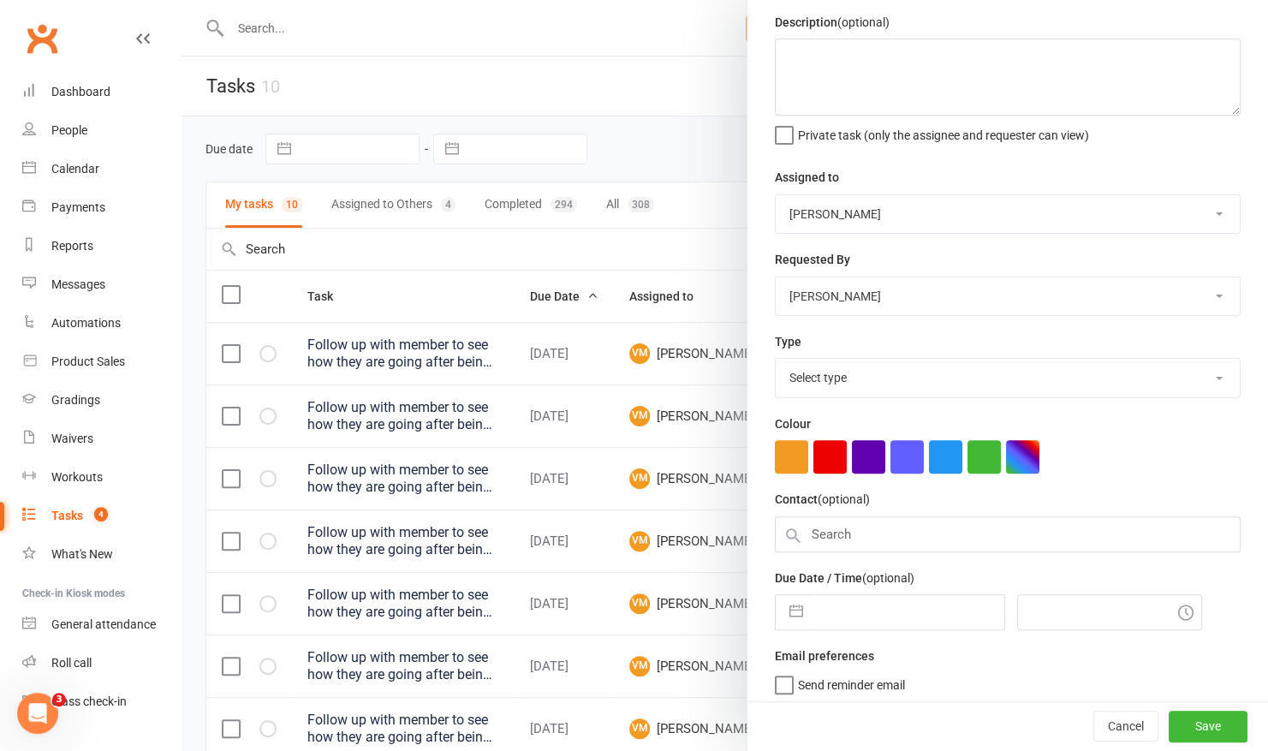
click at [834, 596] on input "text" at bounding box center [908, 612] width 193 height 34
select select "8"
select select "2025"
select select "9"
select select "2025"
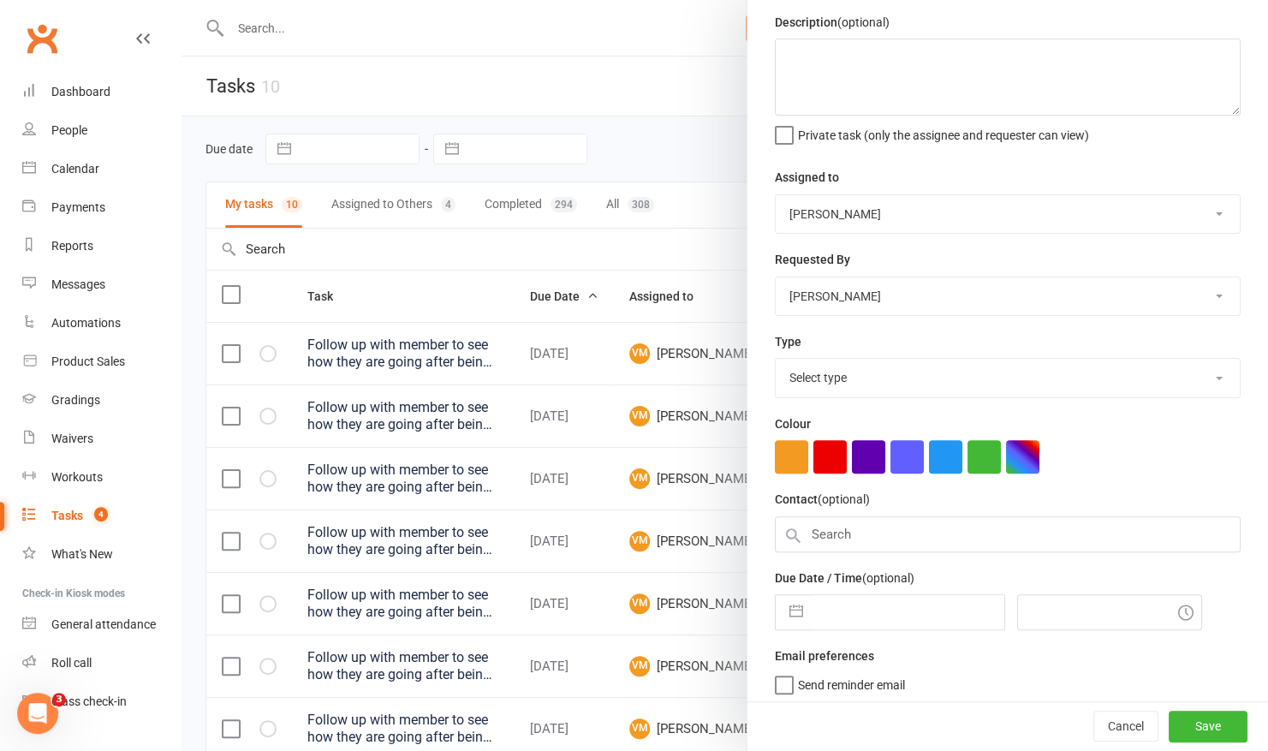
select select "10"
select select "2025"
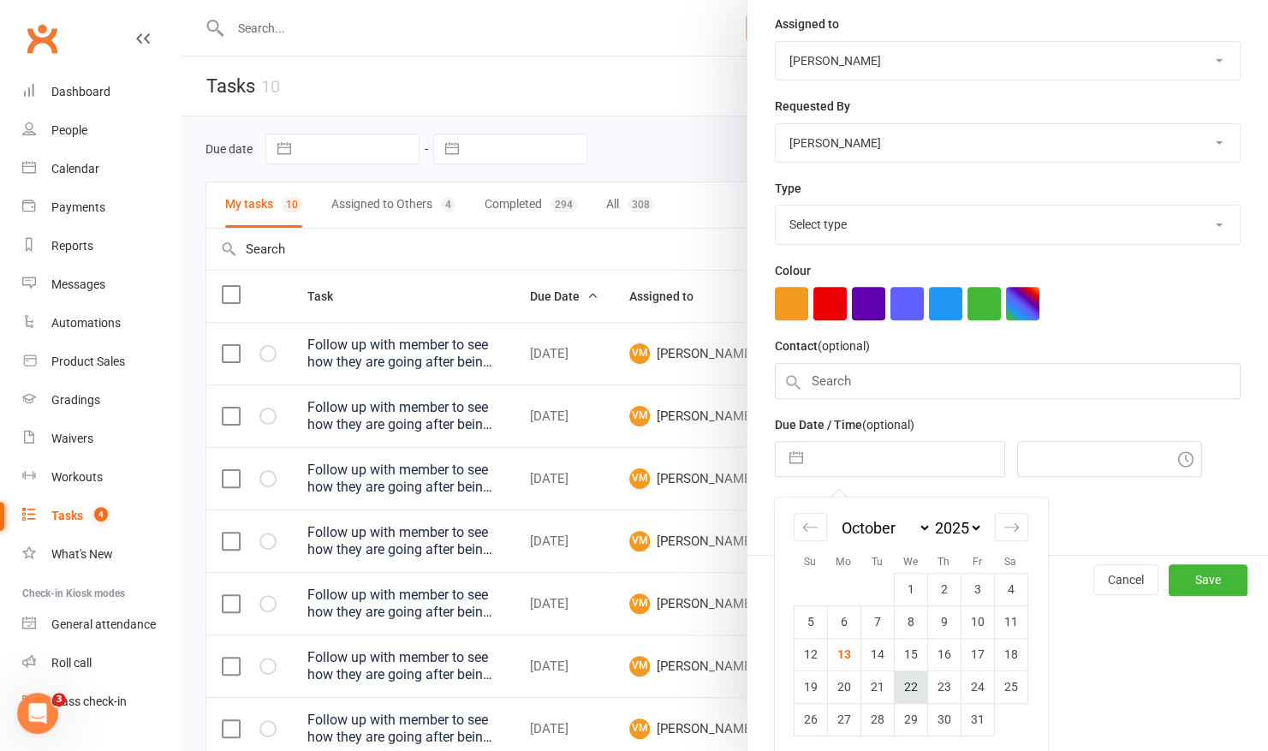
click at [906, 671] on td "22" at bounding box center [910, 687] width 33 height 33
type input "22 Oct 2025"
type input "6:00pm"
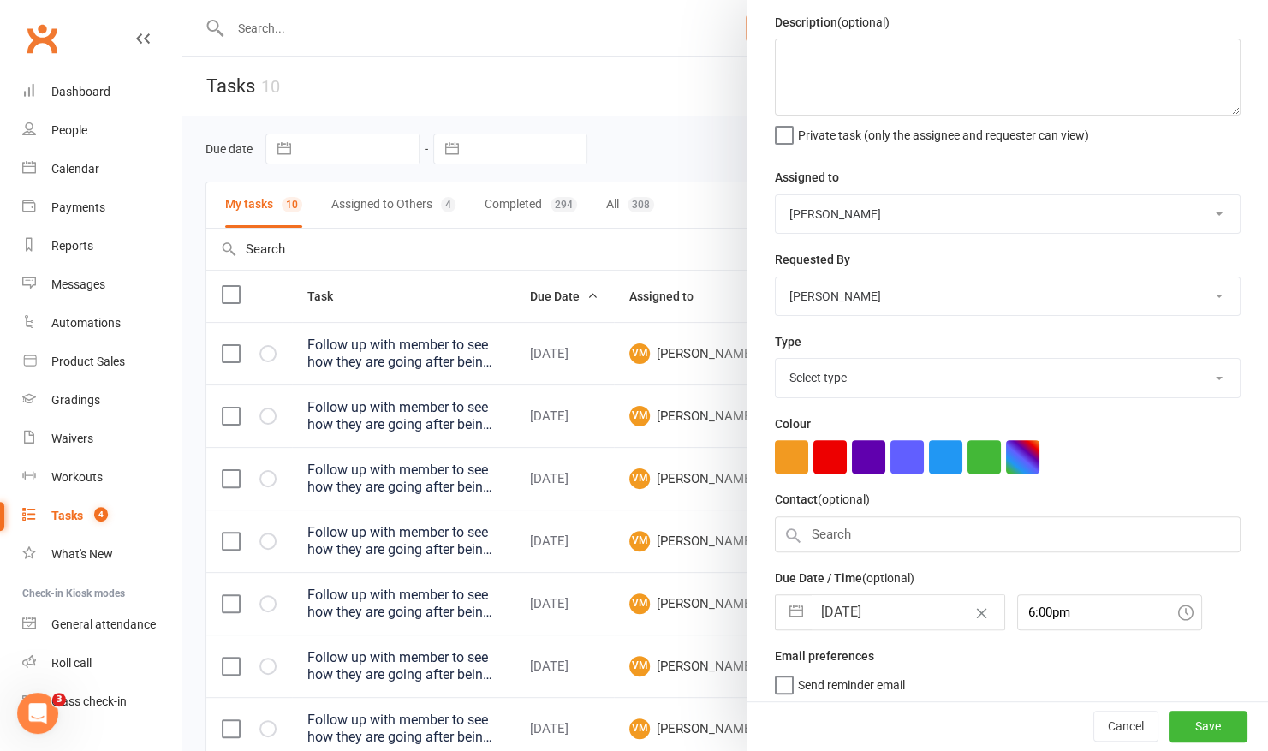
click at [913, 595] on input "22 Oct 2025" at bounding box center [908, 612] width 193 height 34
select select "8"
select select "2025"
select select "9"
select select "2025"
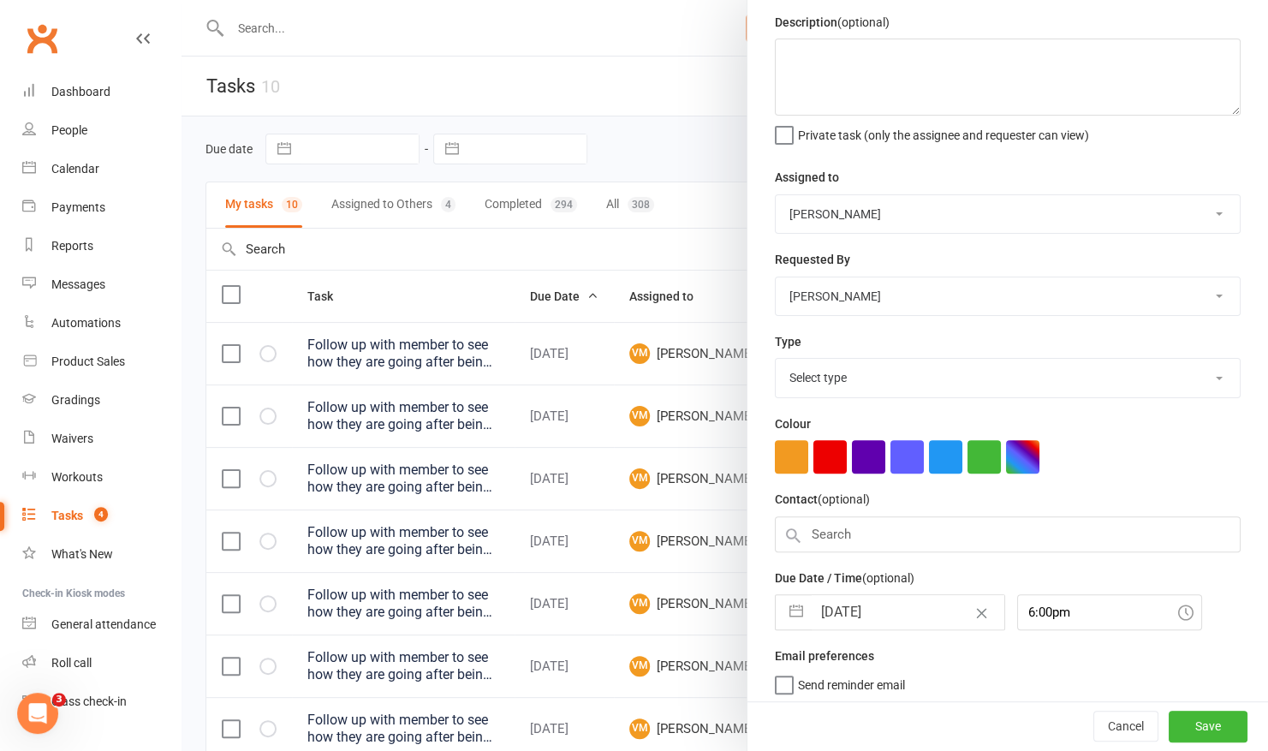
select select "10"
select select "2025"
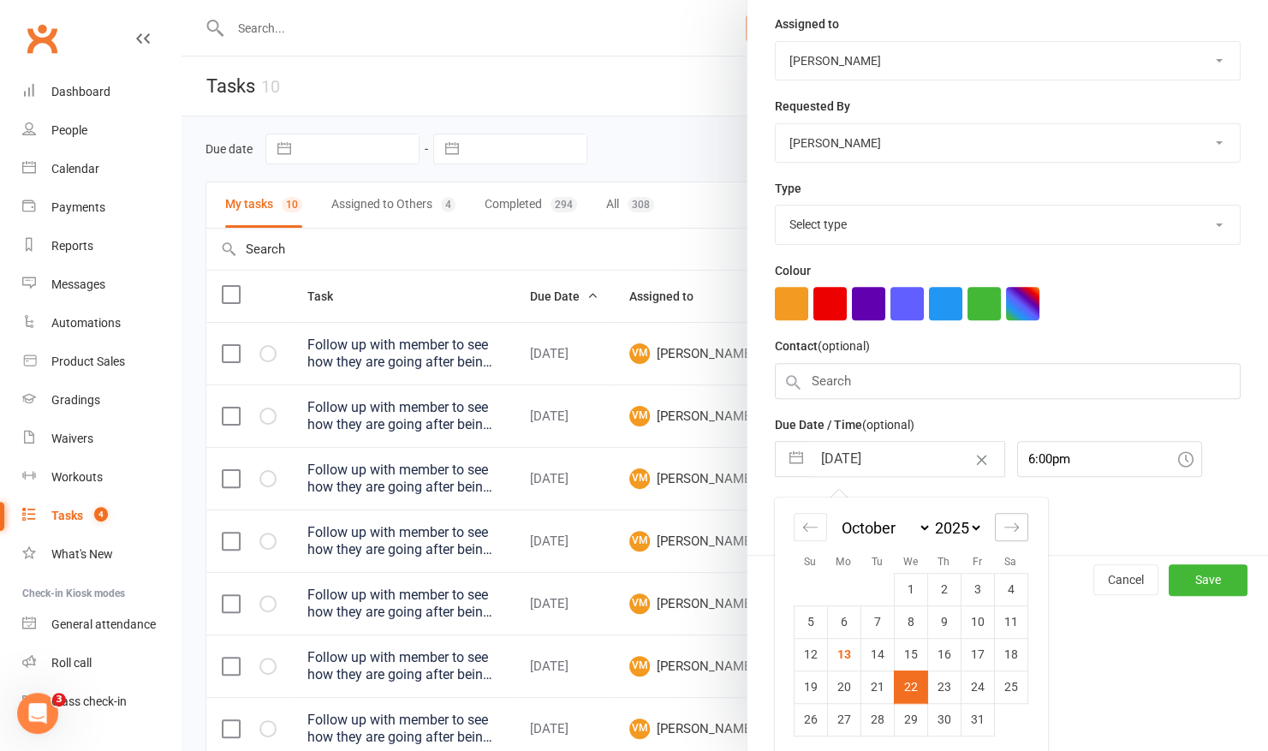
click at [1004, 521] on icon "Move forward to switch to the next month." at bounding box center [1012, 527] width 16 height 16
select select "11"
select select "2025"
click at [863, 718] on td "25" at bounding box center [877, 719] width 33 height 33
type input "25 Nov 2025"
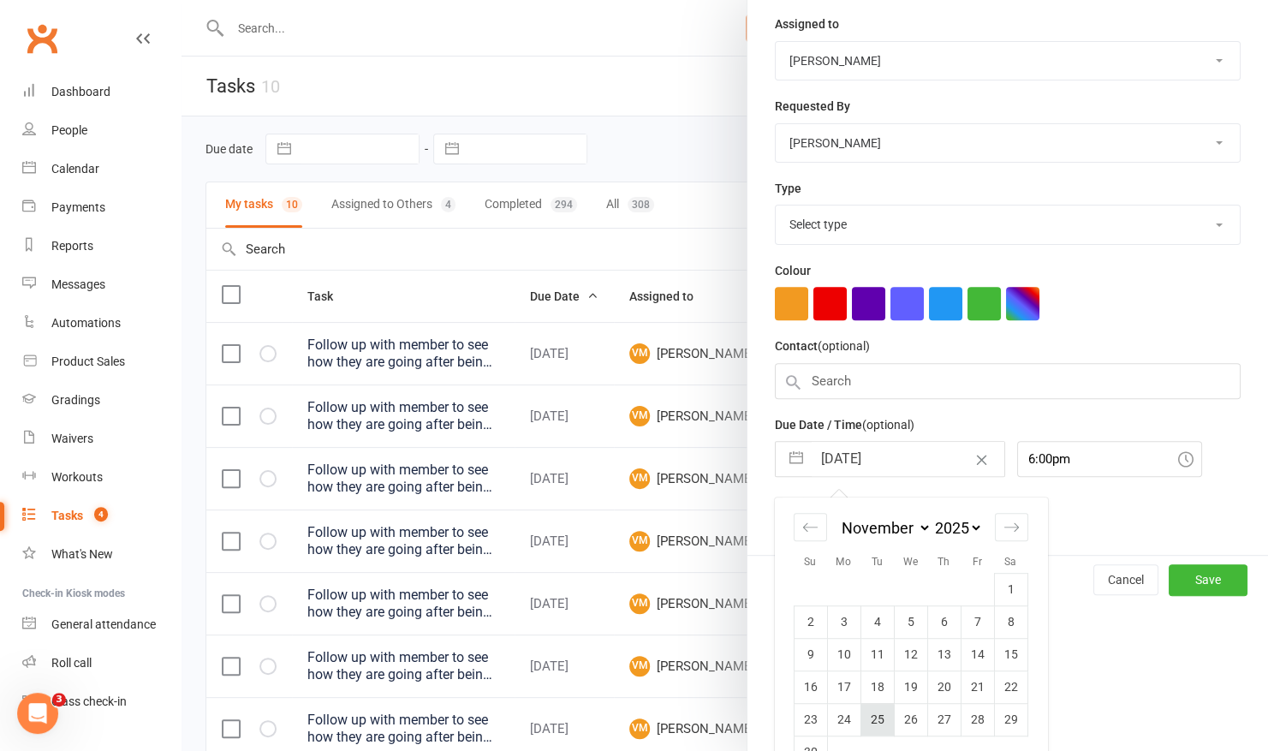
scroll to position [61, 0]
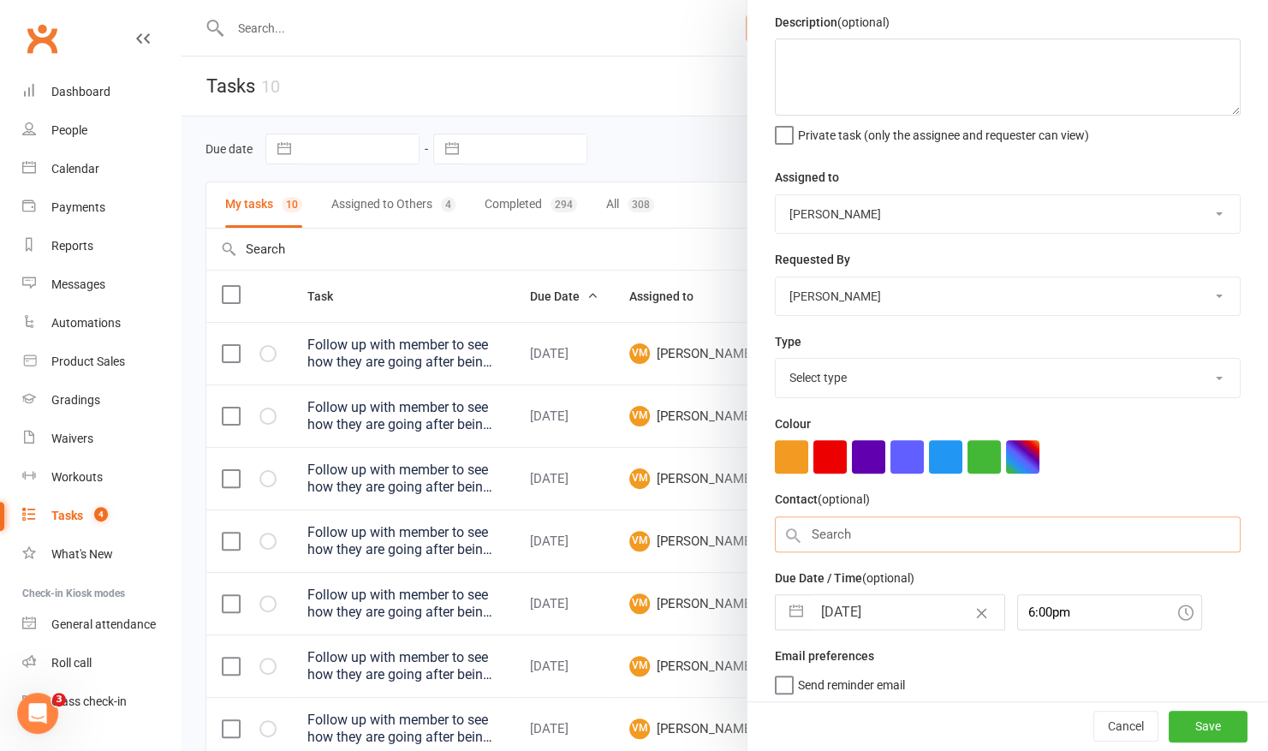
click at [868, 542] on input "text" at bounding box center [1008, 534] width 466 height 36
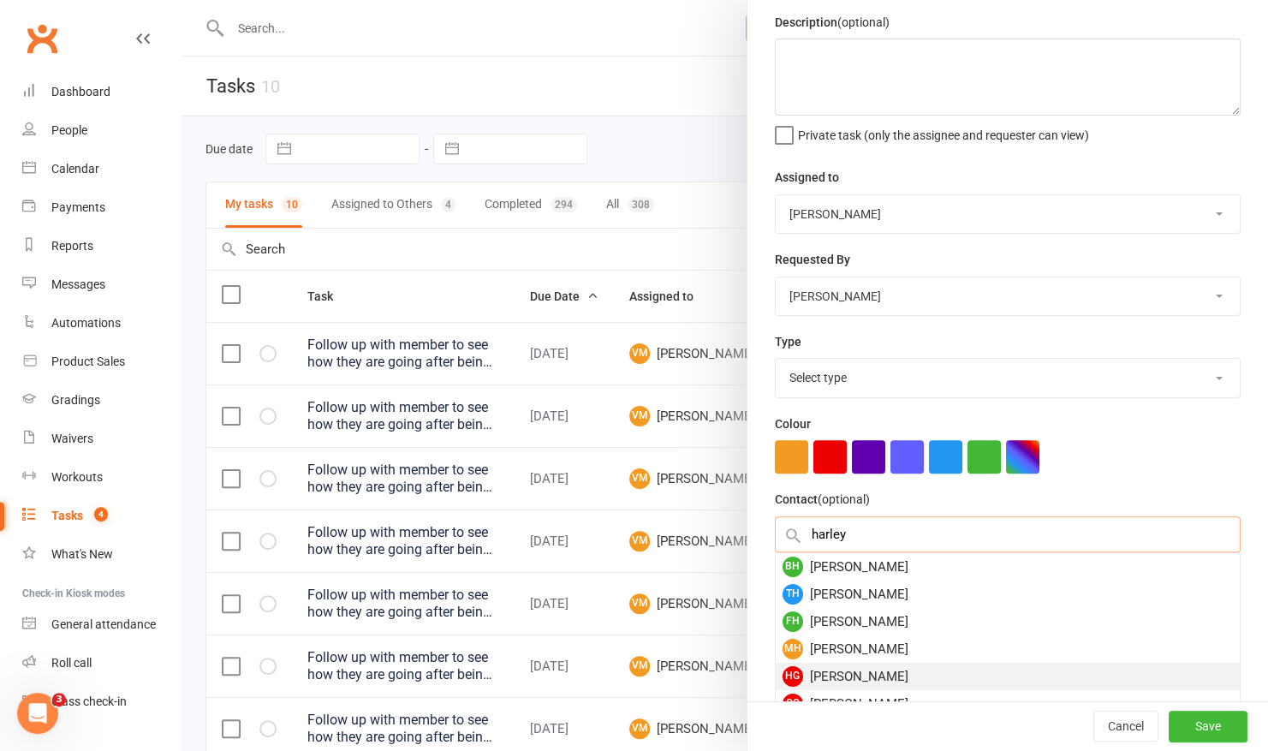
type input "harley"
click at [844, 663] on div "HG Harley Galvin" at bounding box center [1008, 676] width 464 height 27
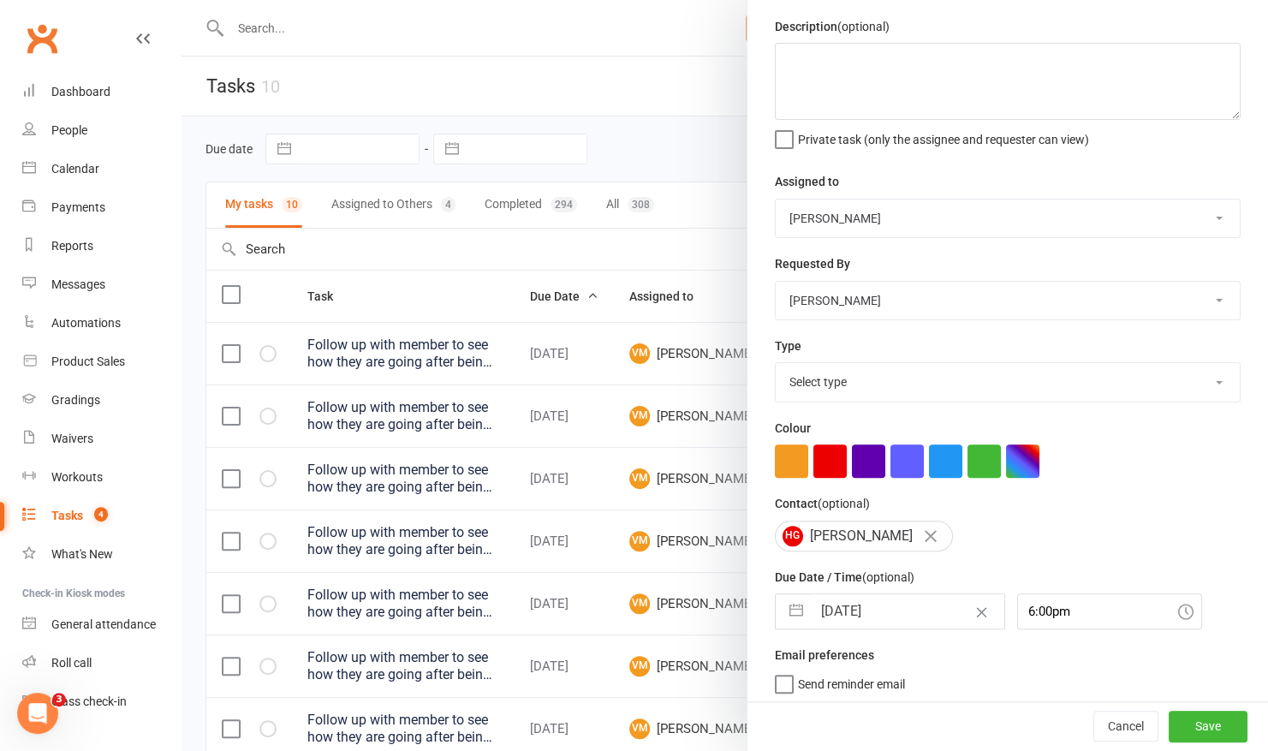
scroll to position [0, 0]
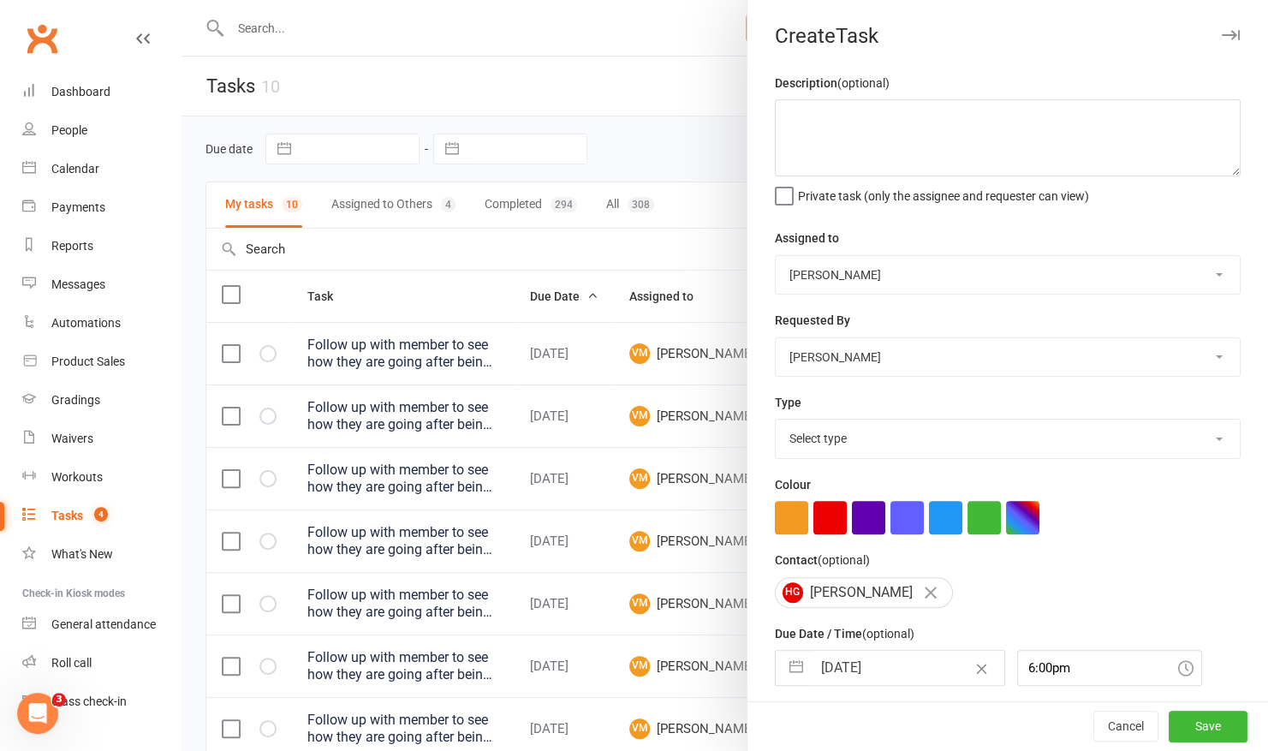
click at [940, 437] on select "Select type E-mail Meeting Membership Payments Phone call Program Reconcile unp…" at bounding box center [1008, 439] width 464 height 38
select select "20340"
click at [776, 420] on select "Select type E-mail Meeting Membership Payments Phone call Program Reconcile unp…" at bounding box center [1008, 439] width 464 height 38
click at [942, 147] on textarea at bounding box center [1008, 137] width 466 height 77
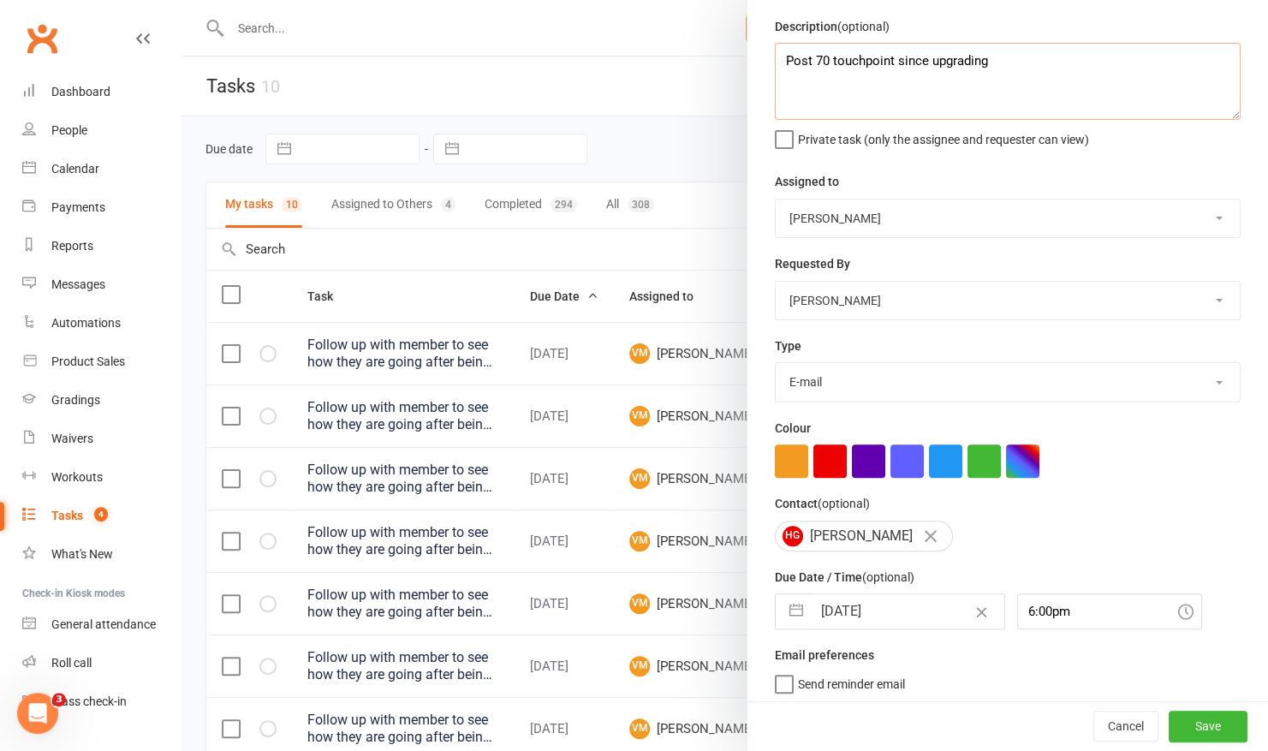
type textarea "Post 70 touchpoint since upgrading"
click at [1096, 617] on input "6:00pm" at bounding box center [1109, 611] width 185 height 36
click at [1057, 680] on div "9:15am" at bounding box center [1109, 693] width 183 height 27
type input "9:15am"
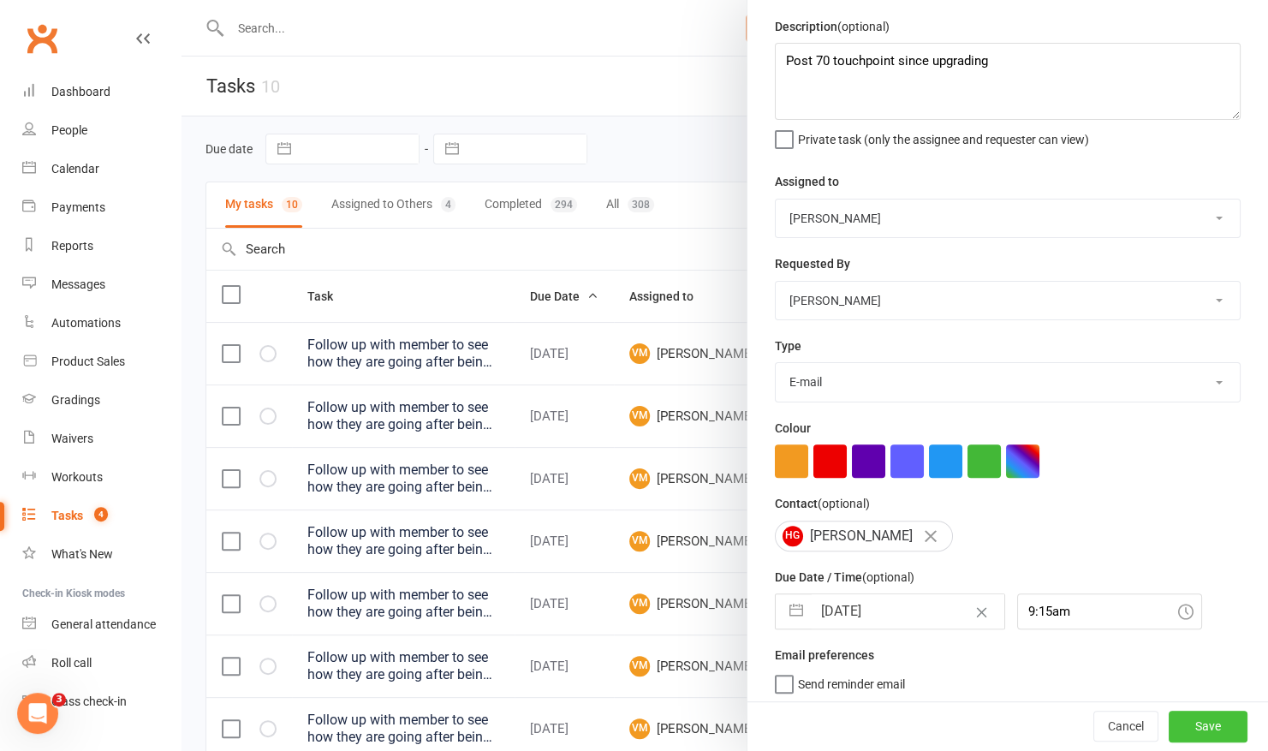
click at [1180, 724] on button "Save" at bounding box center [1208, 727] width 79 height 31
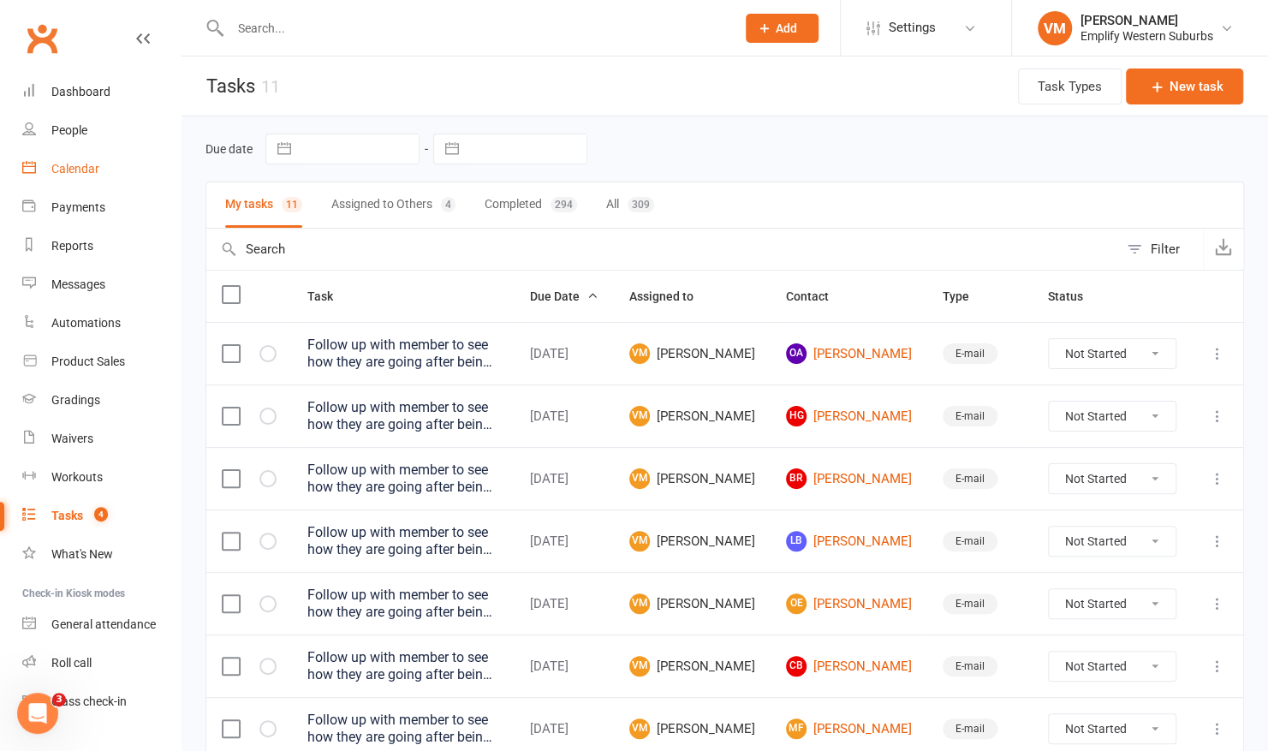
click at [67, 167] on div "Calendar" at bounding box center [75, 169] width 48 height 14
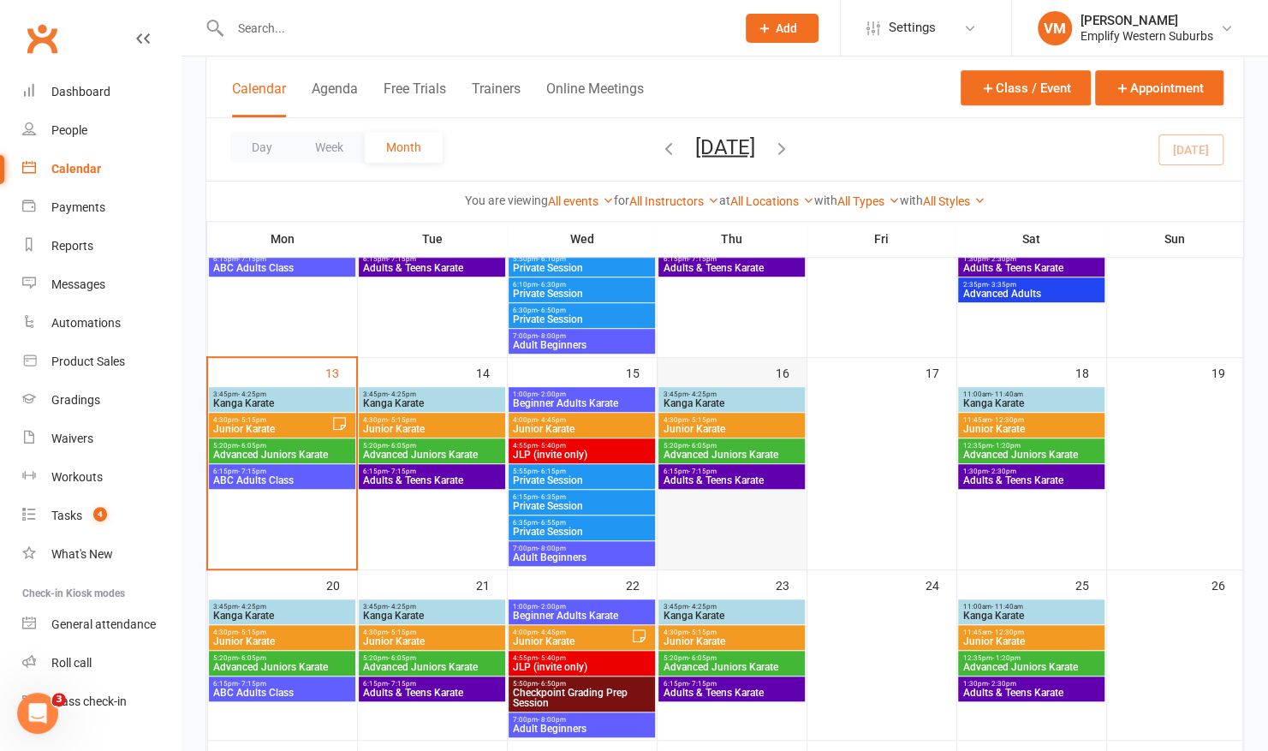
scroll to position [429, 0]
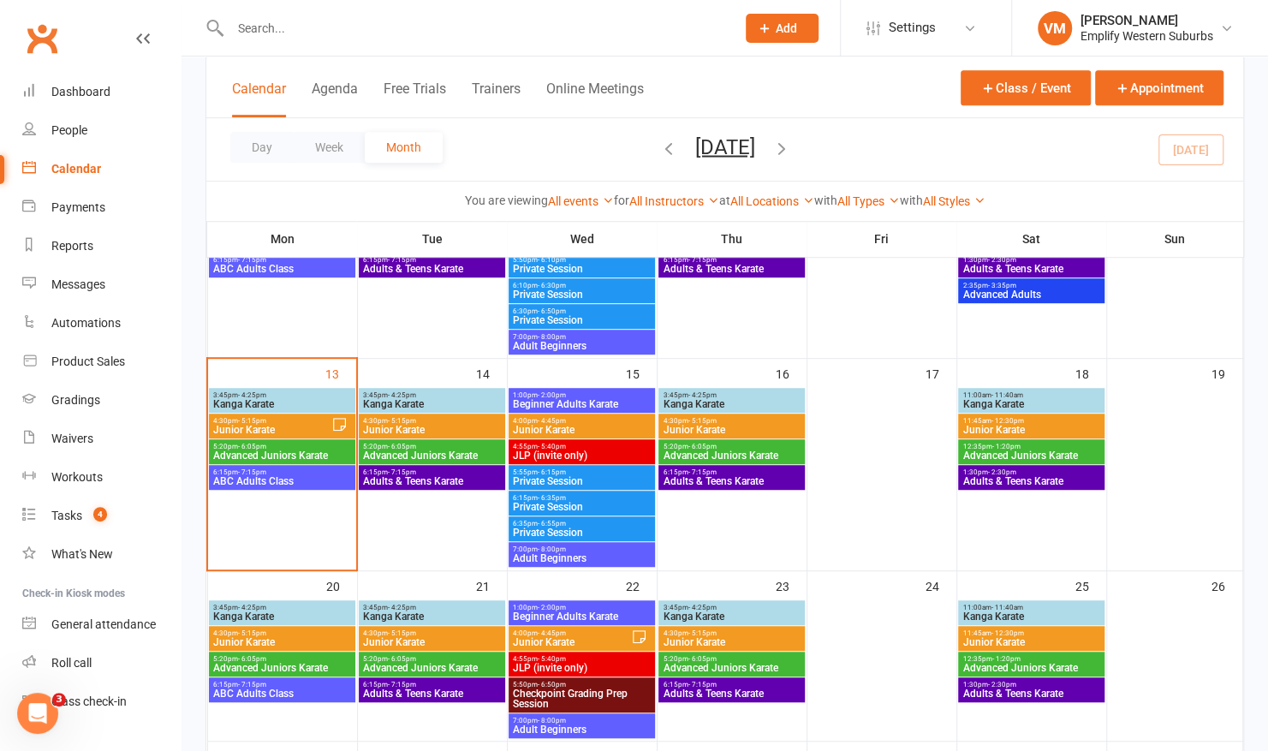
click at [268, 468] on span "6:15pm - 7:15pm" at bounding box center [281, 472] width 139 height 8
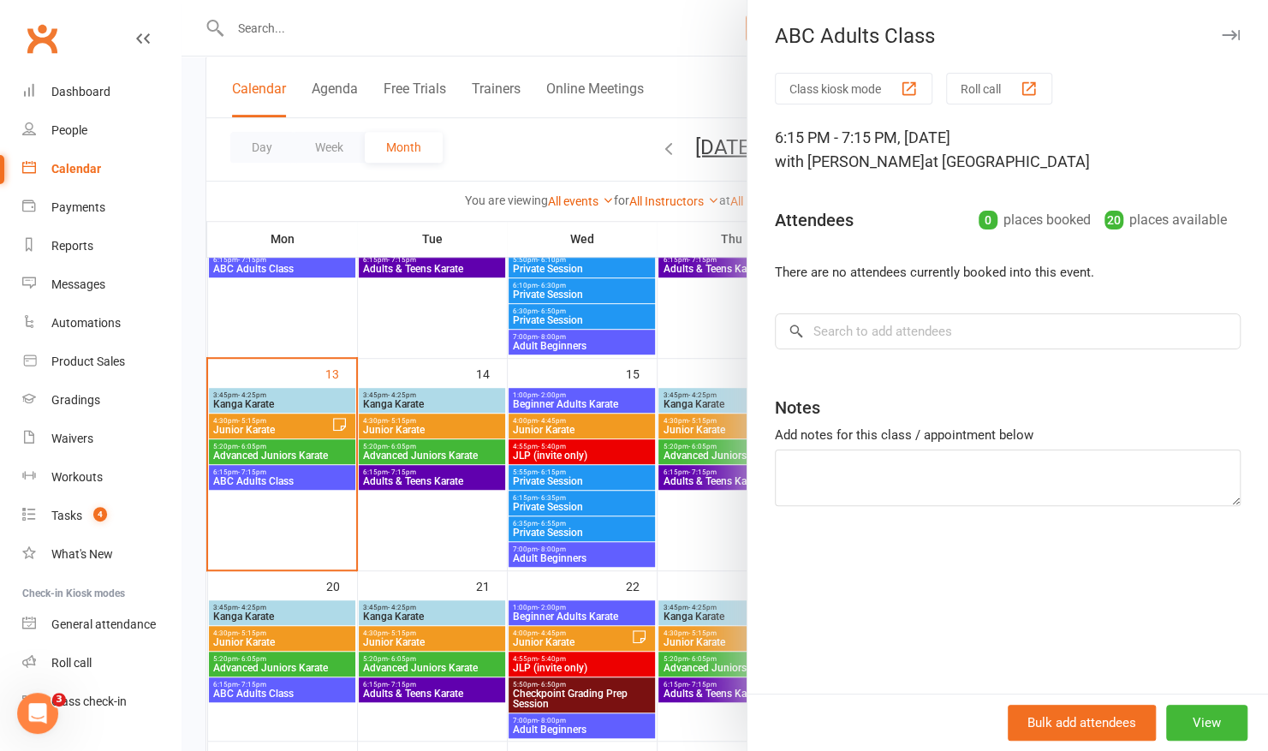
click at [262, 450] on div at bounding box center [725, 375] width 1087 height 751
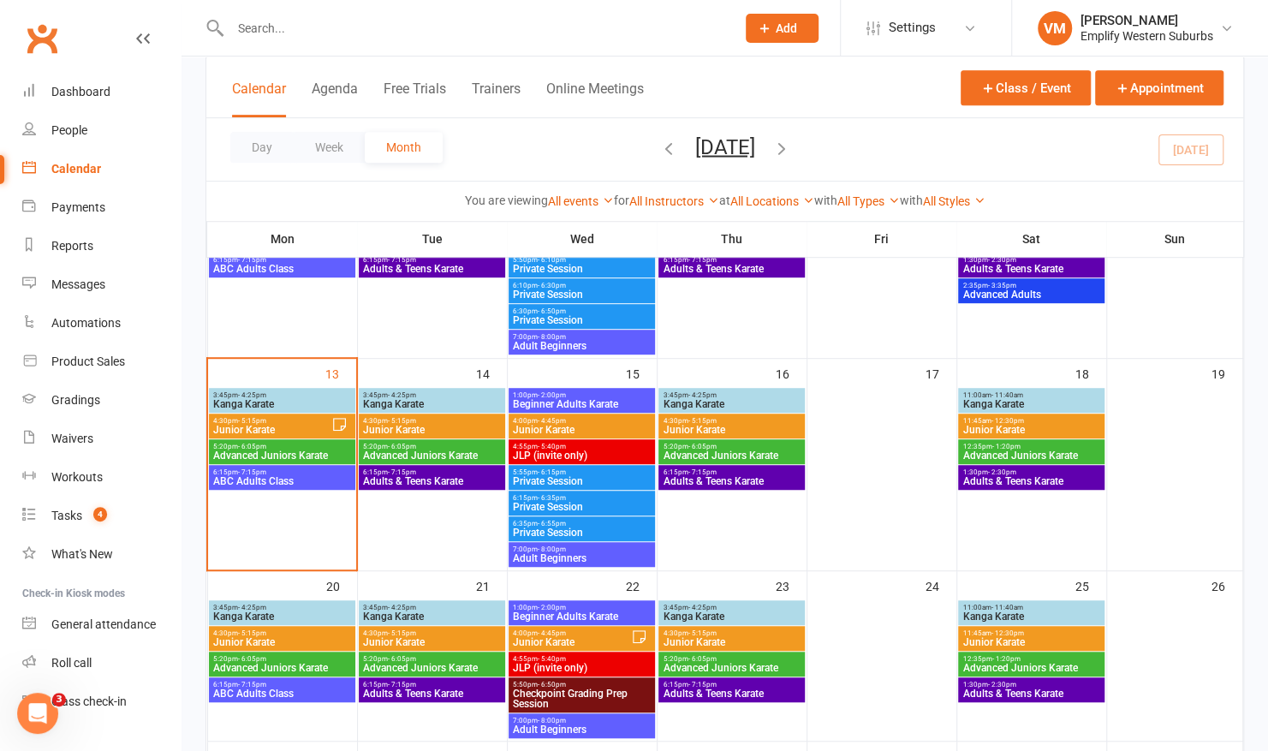
click at [262, 450] on div at bounding box center [725, 375] width 1087 height 751
click at [262, 450] on span "Advanced Juniors Karate" at bounding box center [281, 455] width 139 height 10
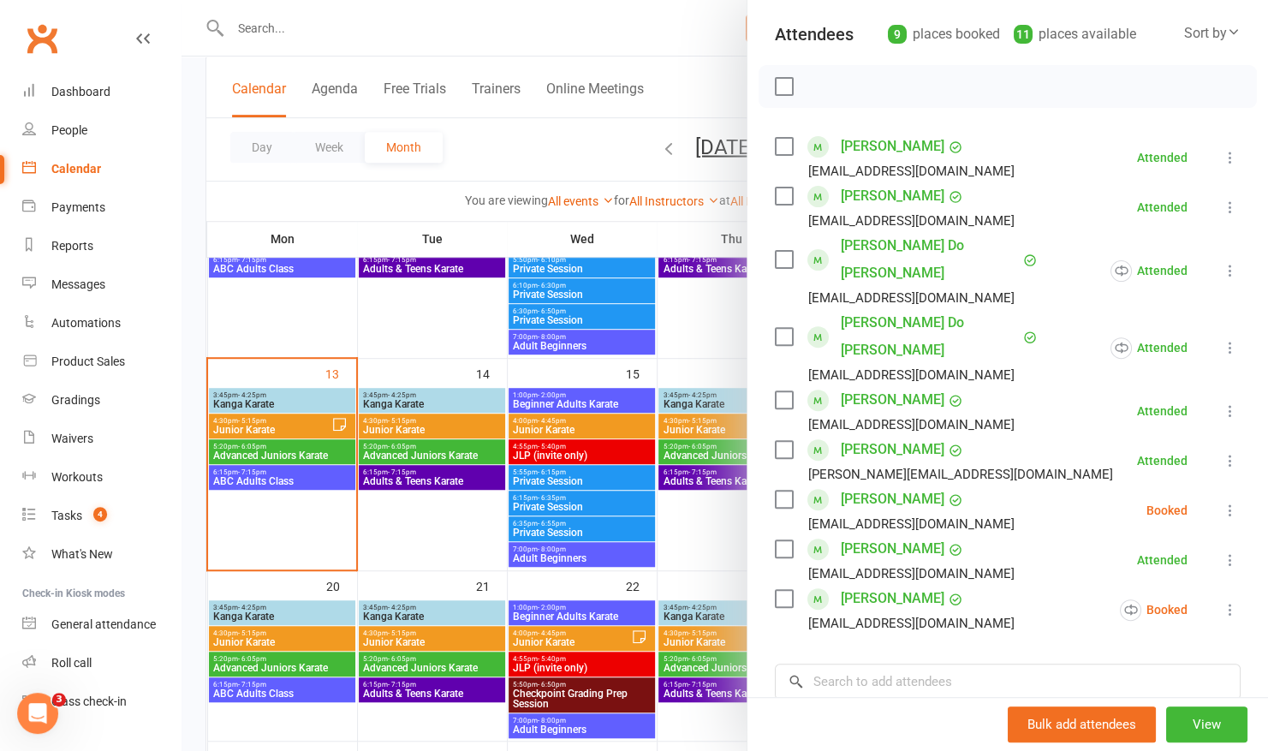
scroll to position [189, 0]
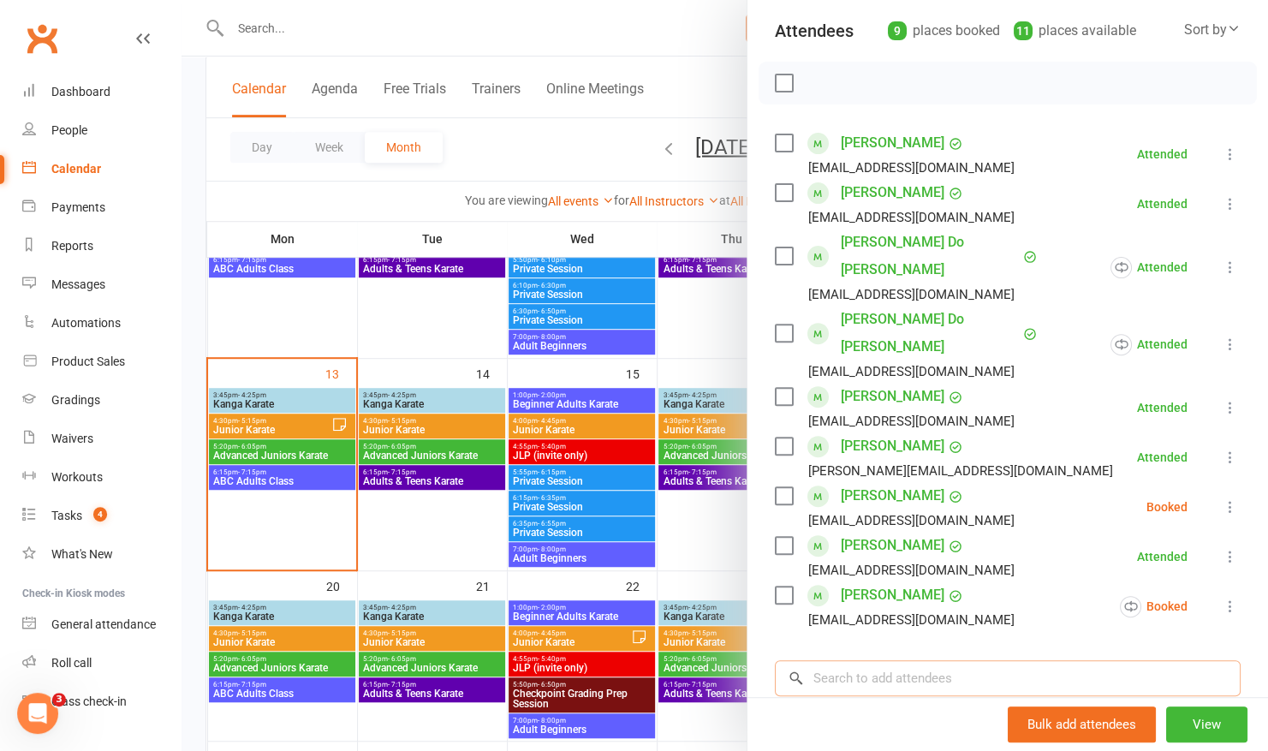
click at [875, 660] on input "search" at bounding box center [1008, 678] width 466 height 36
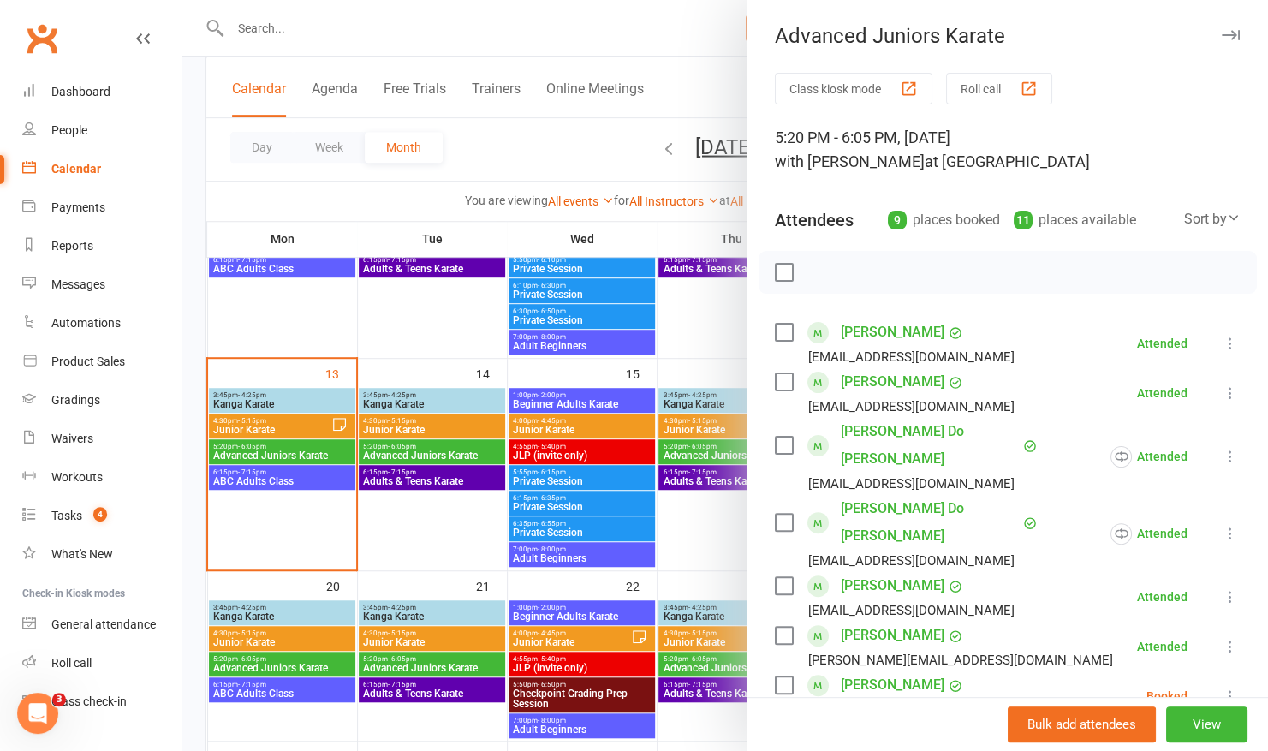
type input "yvi"
click at [991, 86] on button "Roll call" at bounding box center [999, 89] width 106 height 32
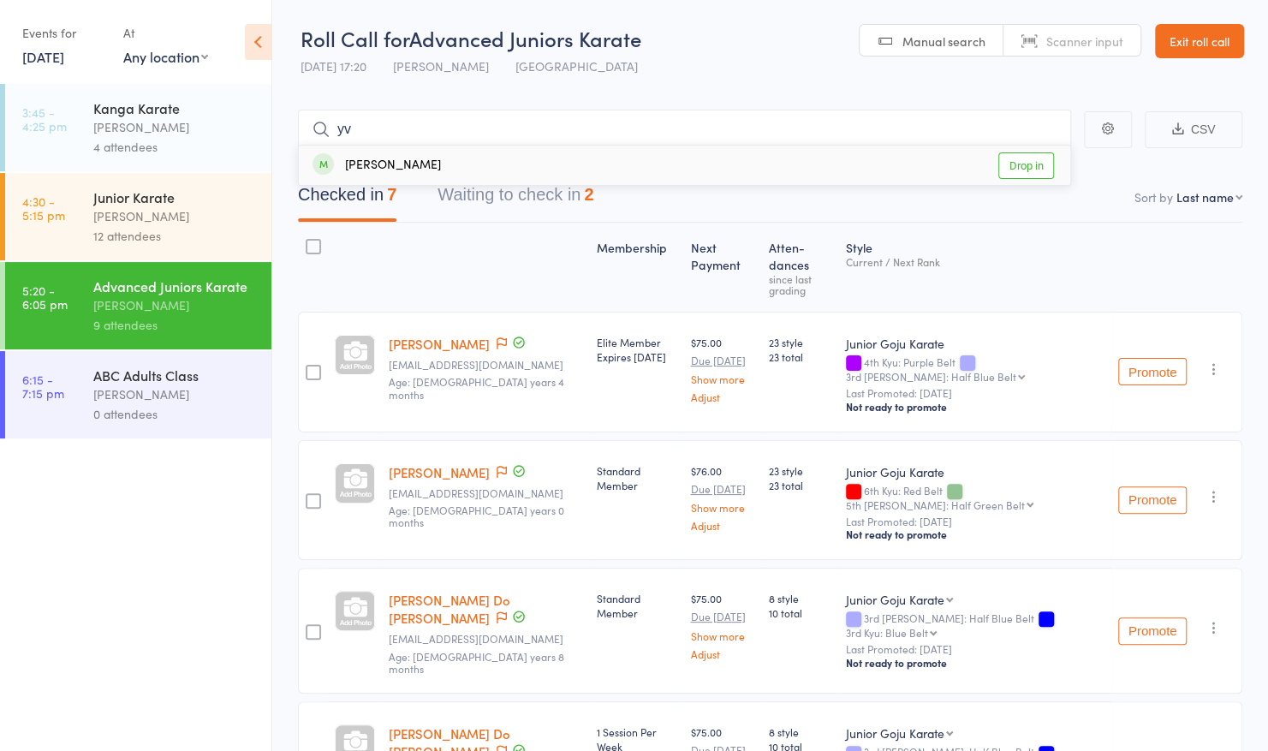
type input "yv"
click at [819, 164] on div "Yvie Wu Drop in" at bounding box center [685, 165] width 772 height 39
click at [1174, 57] on link "Exit roll call" at bounding box center [1199, 41] width 89 height 34
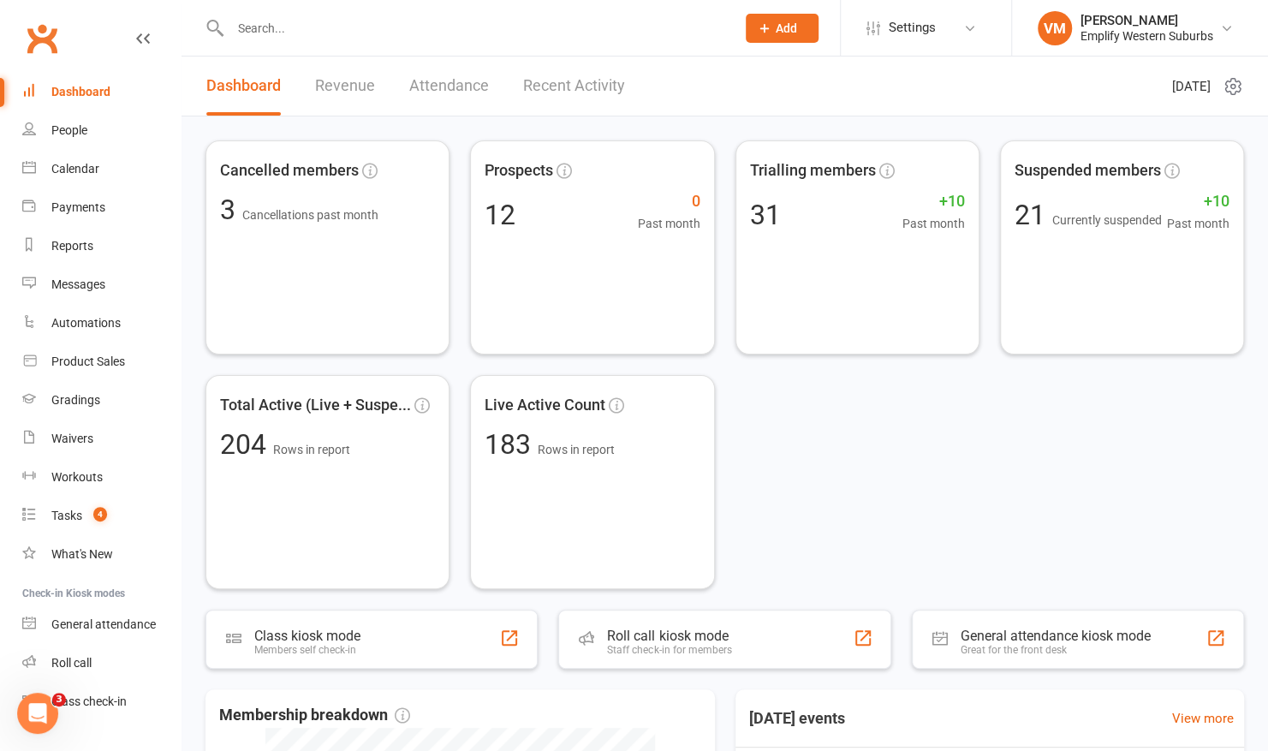
click at [486, 29] on input "text" at bounding box center [474, 28] width 498 height 24
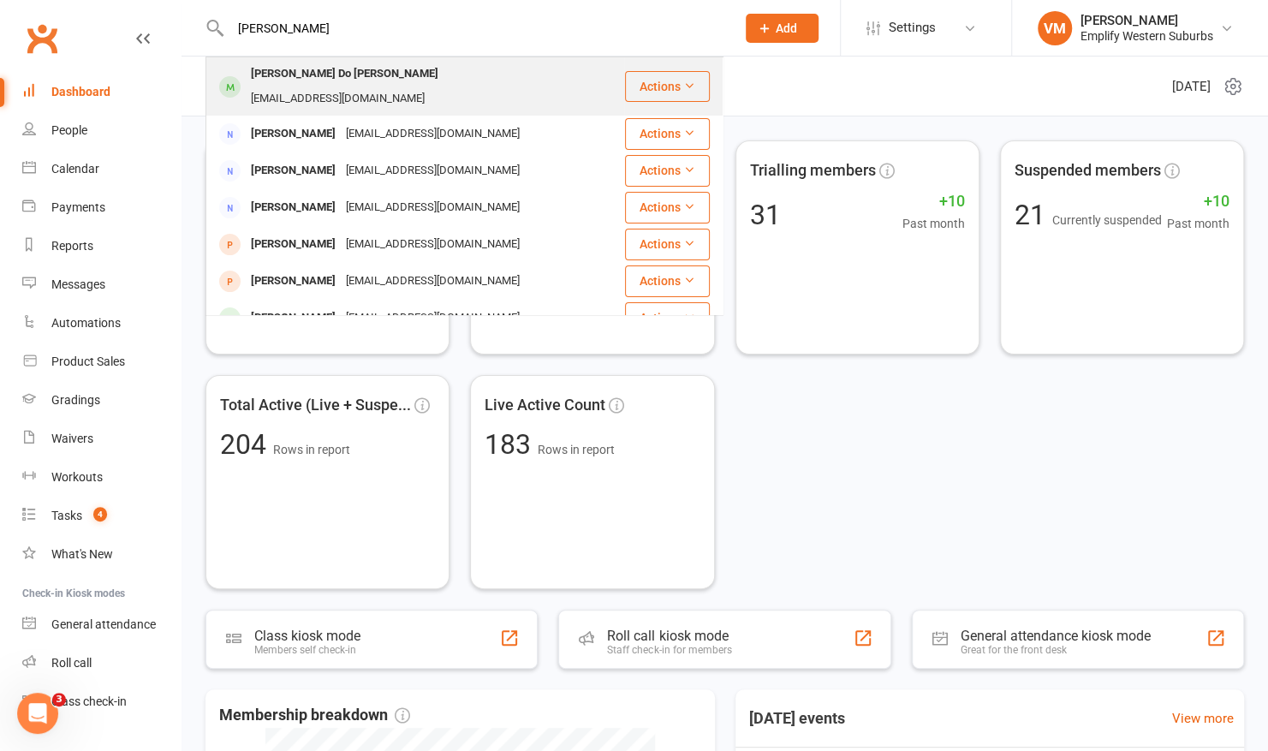
type input "asher"
click at [398, 86] on div "ru-wen.teh@hotmail.com" at bounding box center [338, 98] width 184 height 25
